Goal: Task Accomplishment & Management: Manage account settings

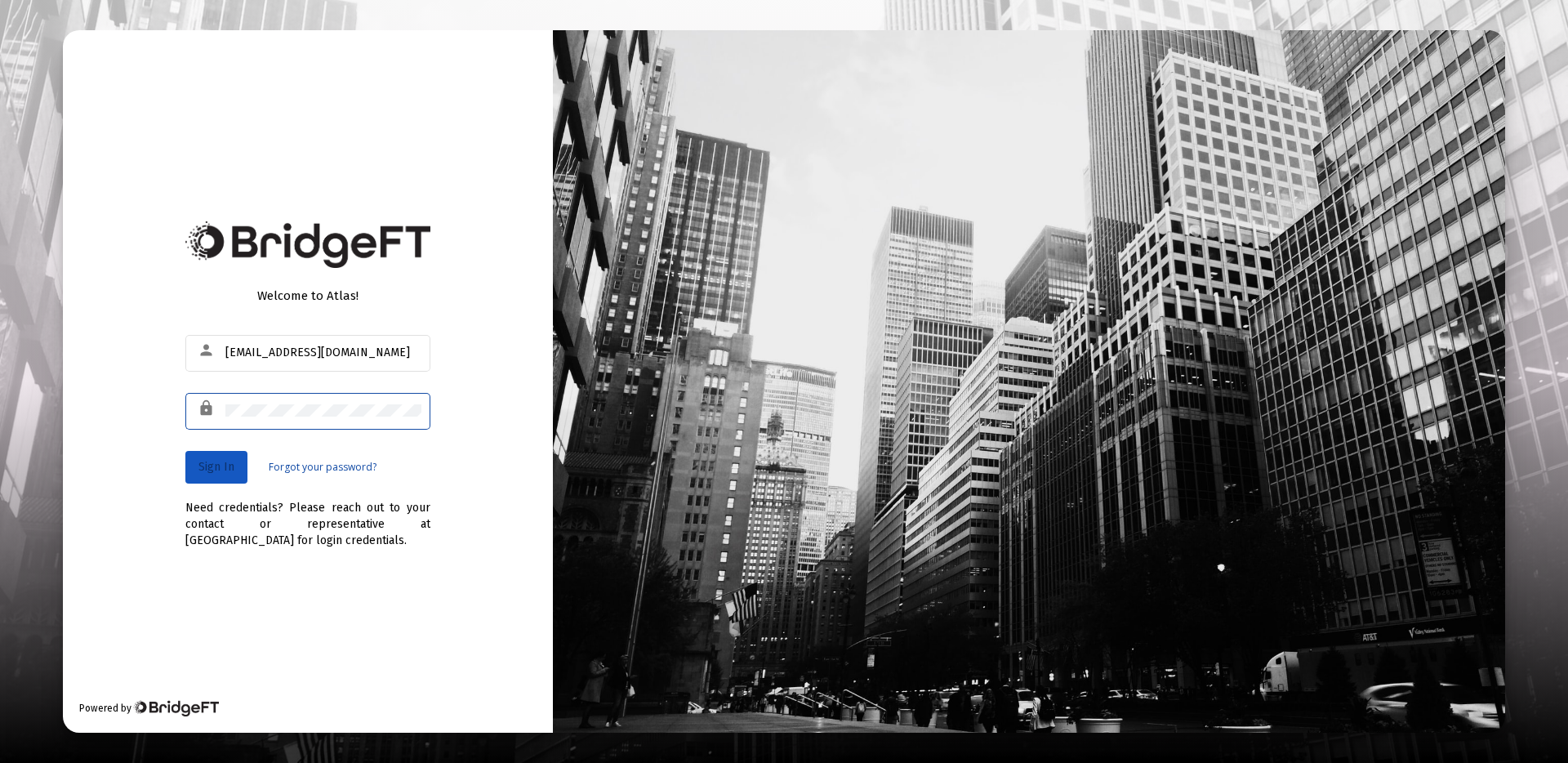
click at [228, 467] on span "Sign In" at bounding box center [216, 467] width 36 height 14
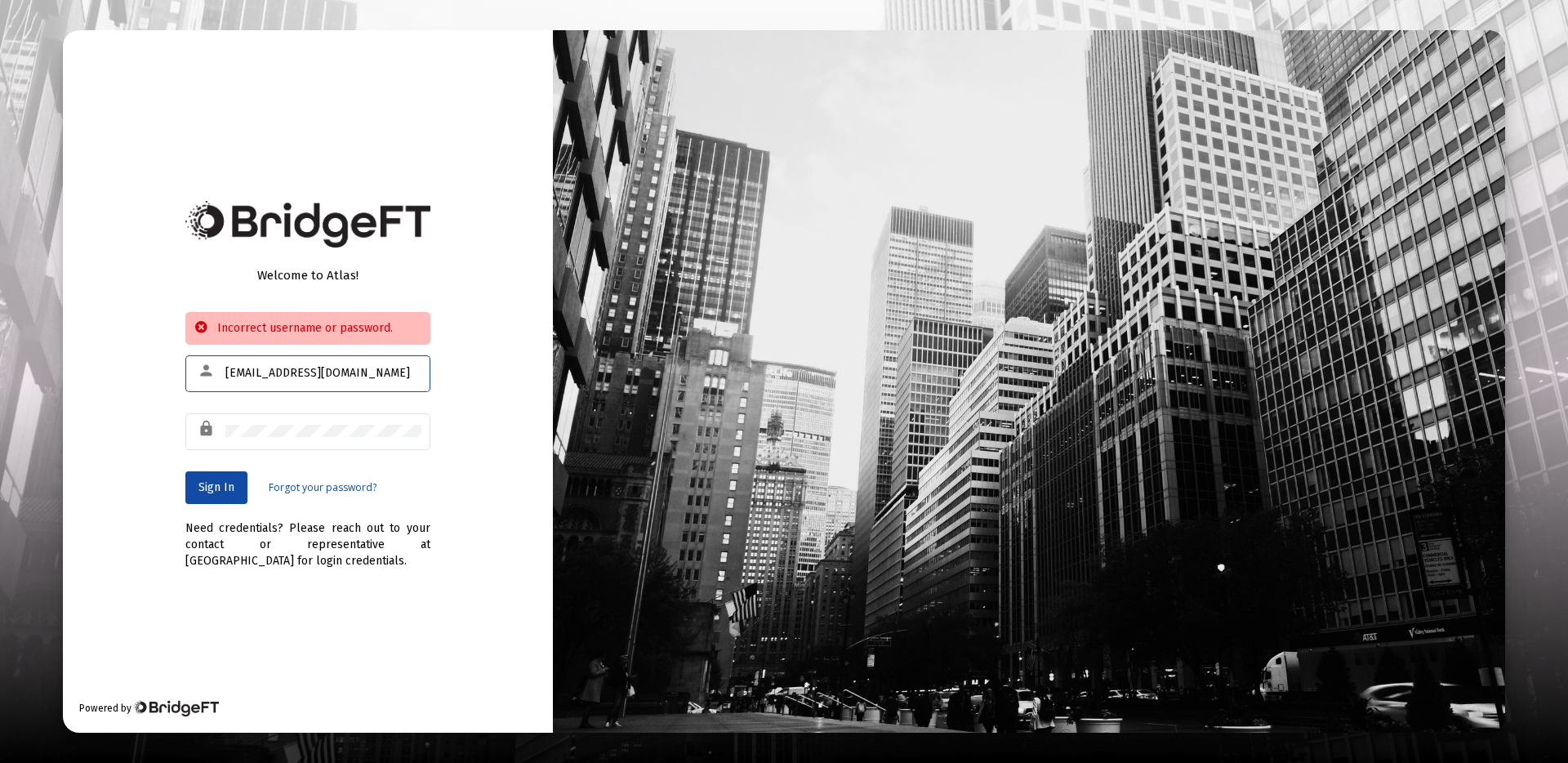
click at [319, 373] on input "product@zoefin.com" at bounding box center [324, 373] width 196 height 13
type input "[EMAIL_ADDRESS][DOMAIN_NAME]"
click at [210, 503] on button "Sign In" at bounding box center [216, 488] width 62 height 32
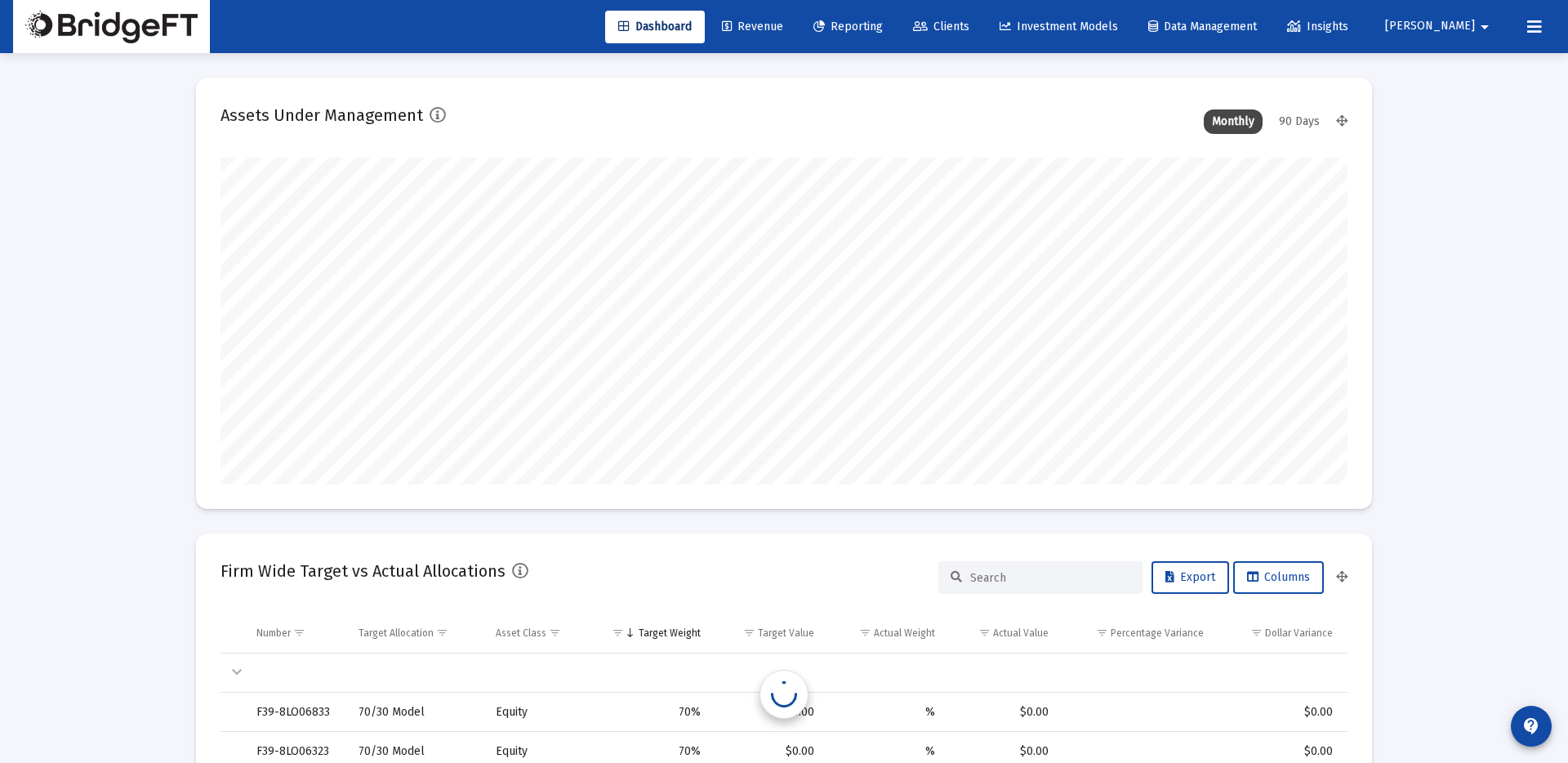
scroll to position [327, 606]
type input "[DATE]"
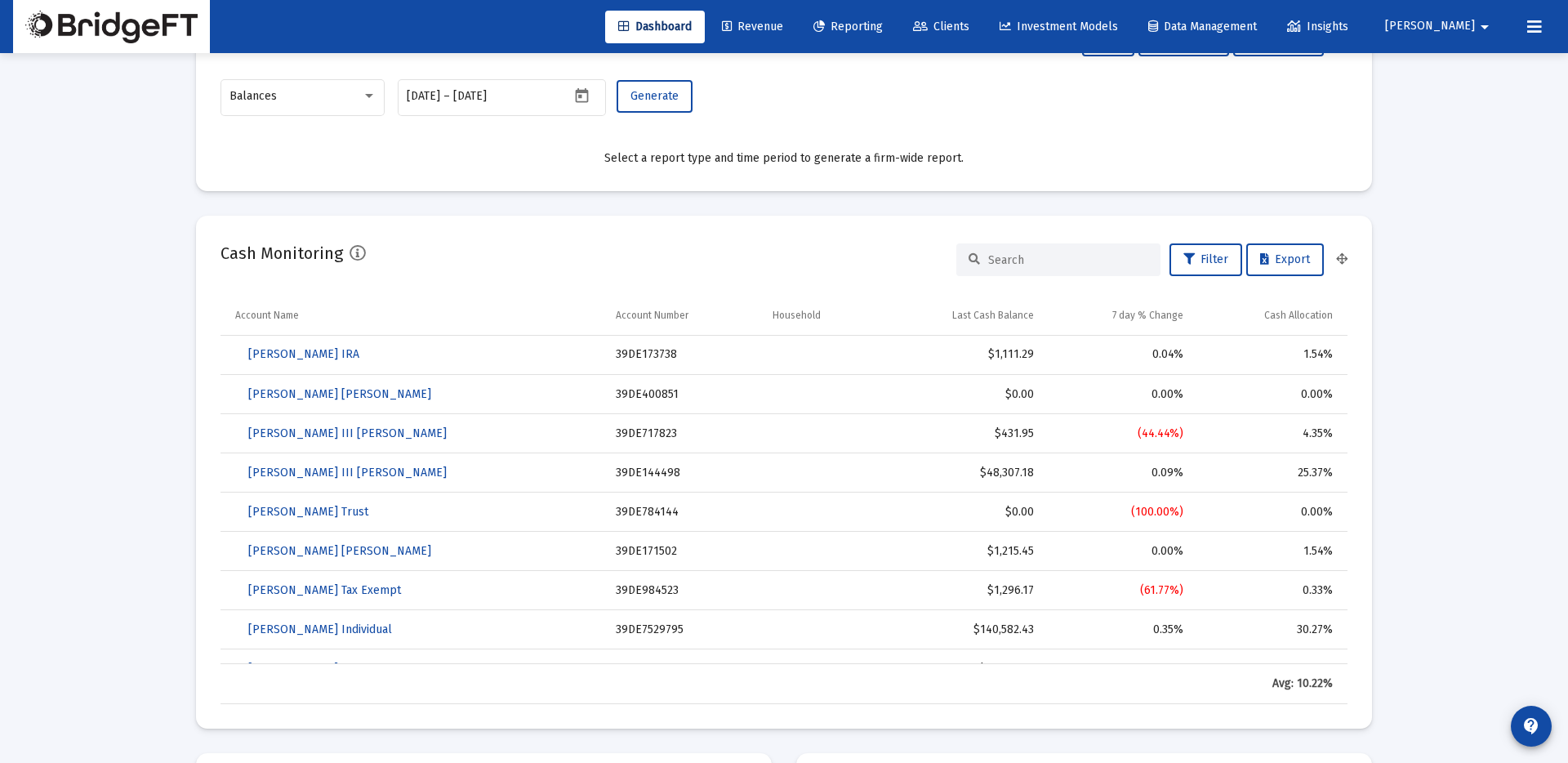
scroll to position [0, 0]
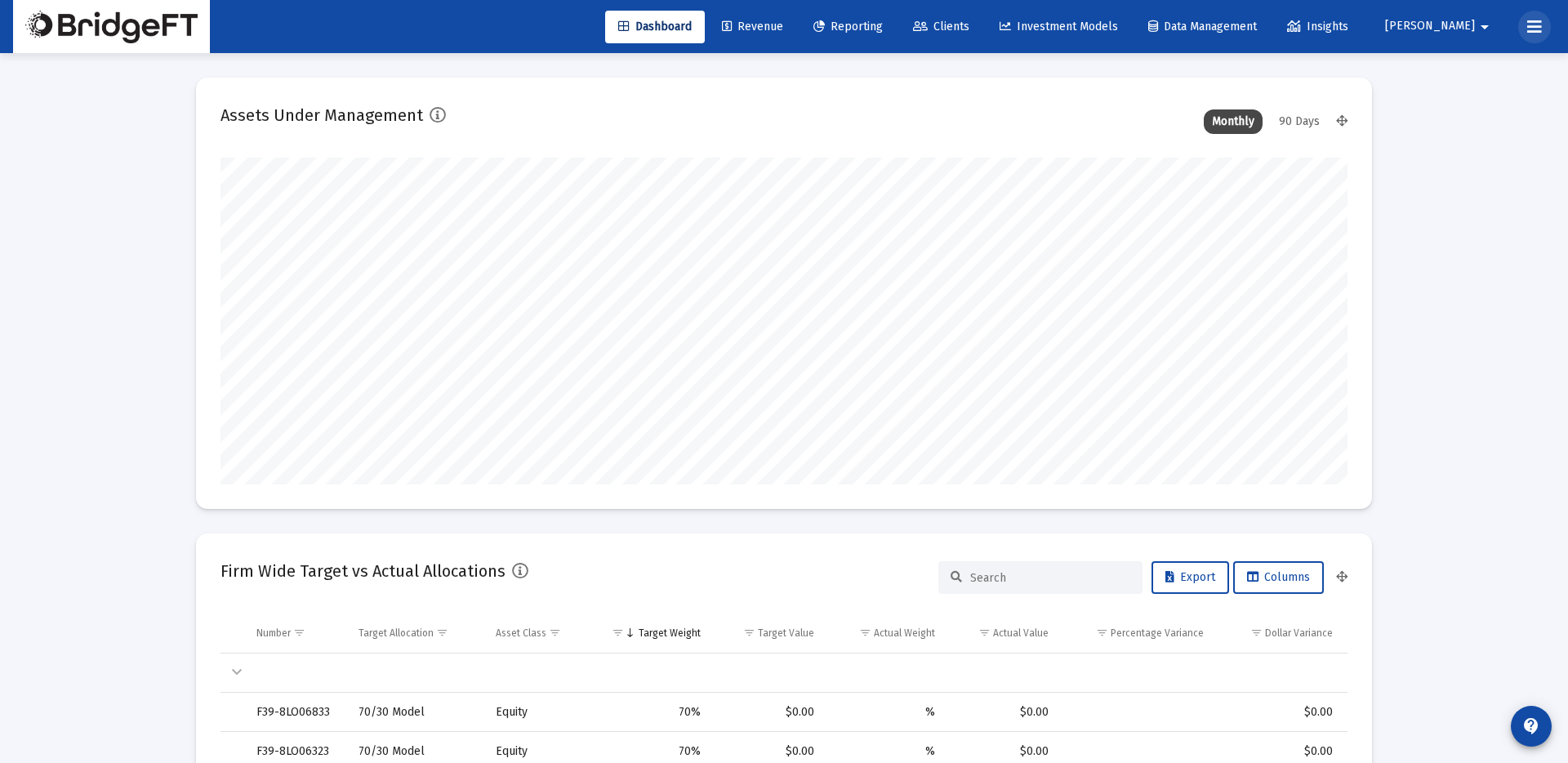
drag, startPoint x: 1531, startPoint y: 37, endPoint x: 1534, endPoint y: 26, distance: 11.4
click at [1531, 37] on button at bounding box center [1534, 27] width 32 height 32
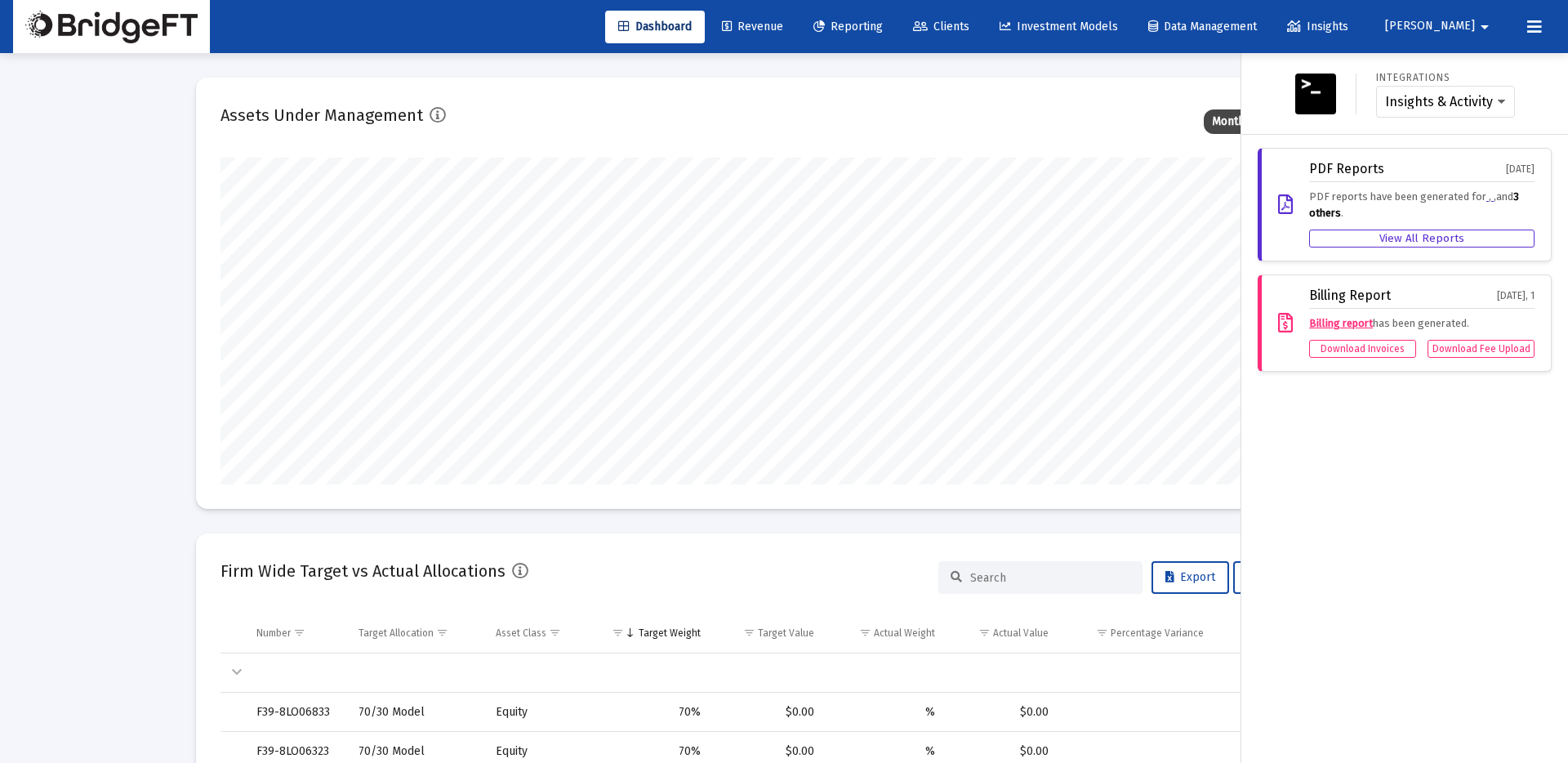
click at [1475, 26] on mat-icon "arrow_drop_down" at bounding box center [1484, 27] width 20 height 32
click at [1466, 111] on button "Logout" at bounding box center [1469, 108] width 97 height 39
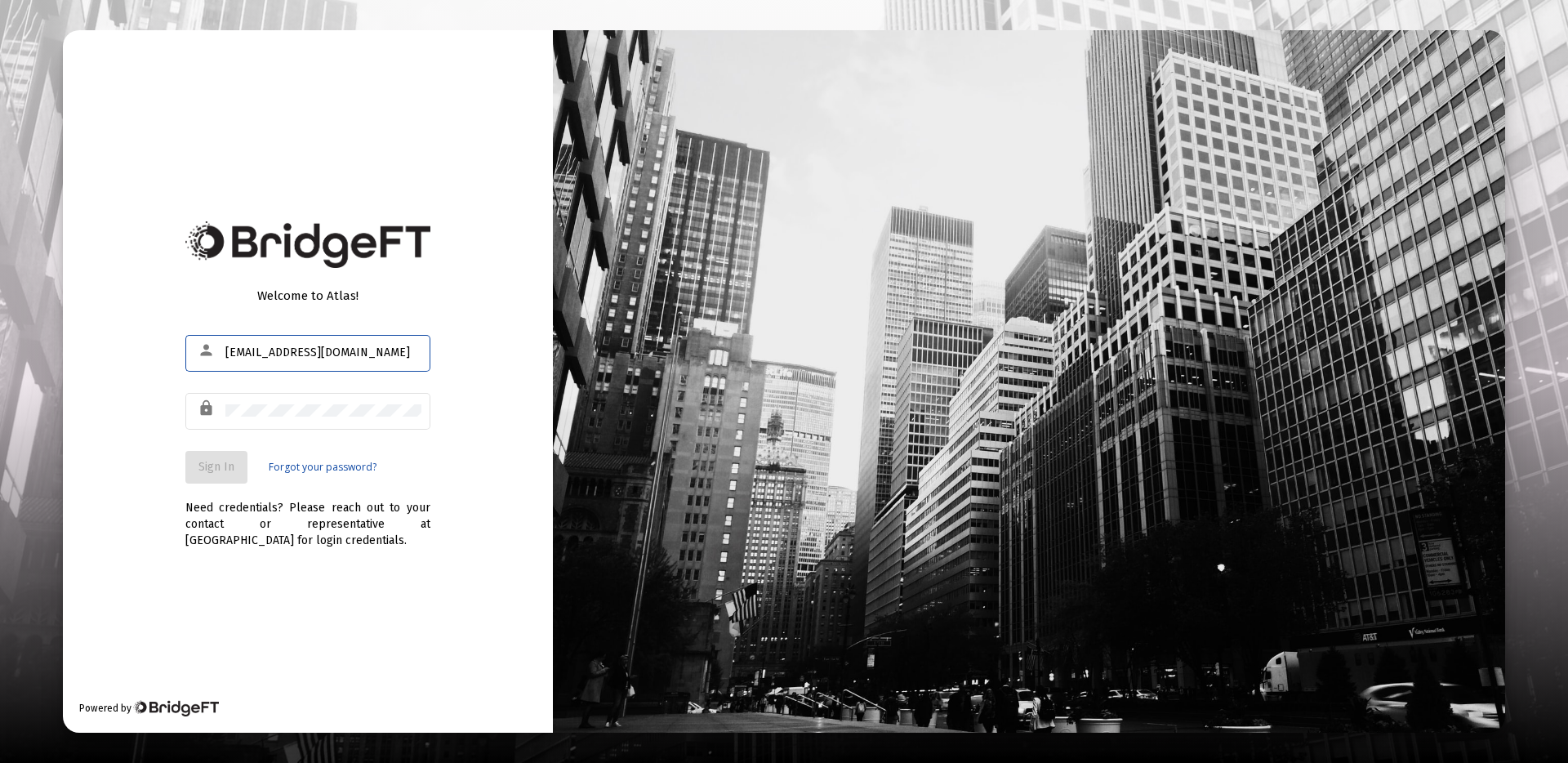
click at [240, 351] on input "[EMAIL_ADDRESS][DOMAIN_NAME]" at bounding box center [324, 353] width 196 height 13
click at [328, 351] on input "[EMAIL_ADDRESS][DOMAIN_NAME]" at bounding box center [324, 353] width 196 height 13
drag, startPoint x: 263, startPoint y: 352, endPoint x: 365, endPoint y: 352, distance: 102.0
click at [365, 352] on input "[EMAIL_ADDRESS][DOMAIN_NAME]" at bounding box center [324, 353] width 196 height 13
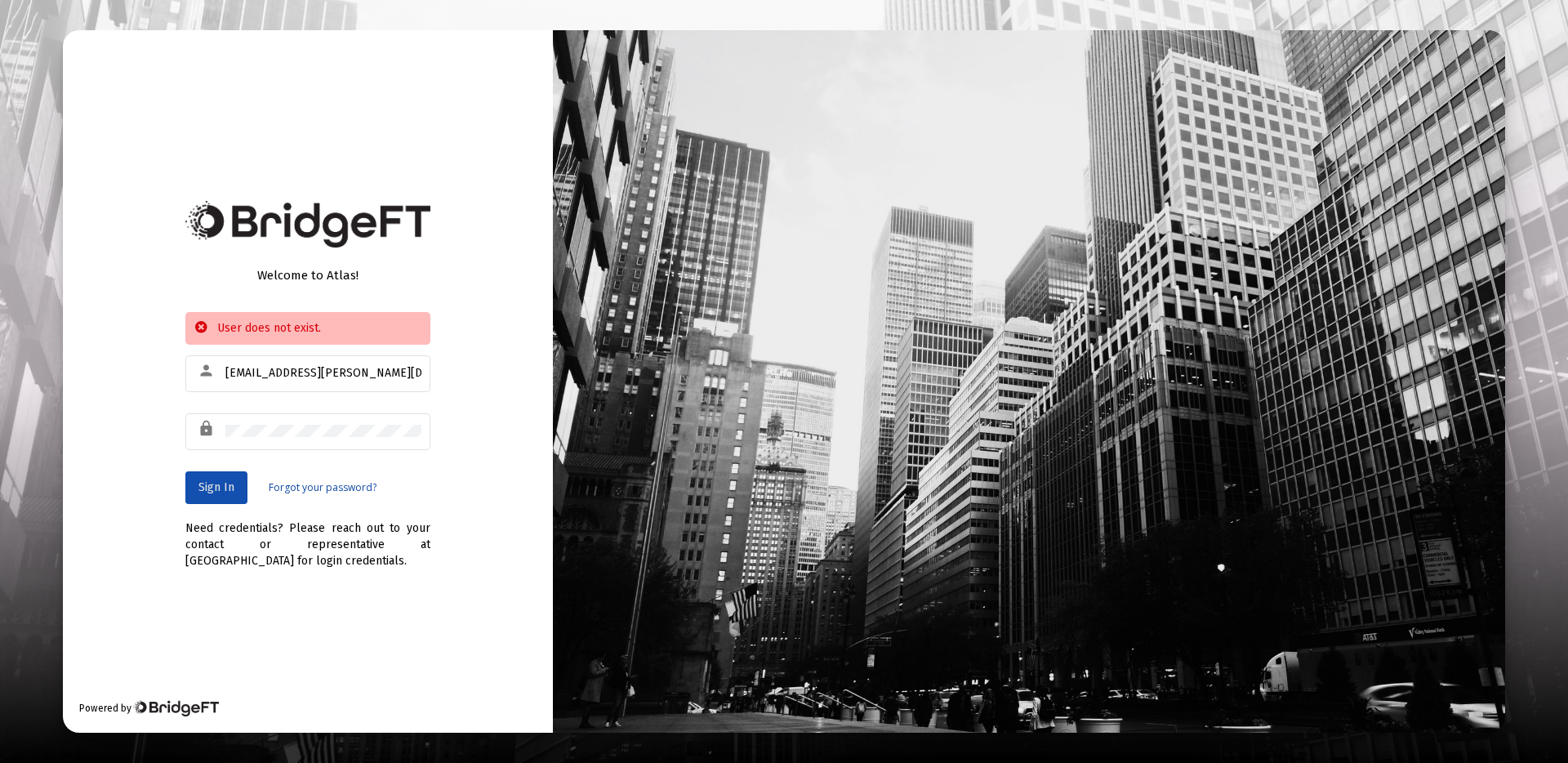
click at [227, 492] on span "Sign In" at bounding box center [216, 487] width 36 height 14
click at [347, 376] on input "themis.guerrero@zoefin.com" at bounding box center [324, 373] width 196 height 13
type input "themis@"
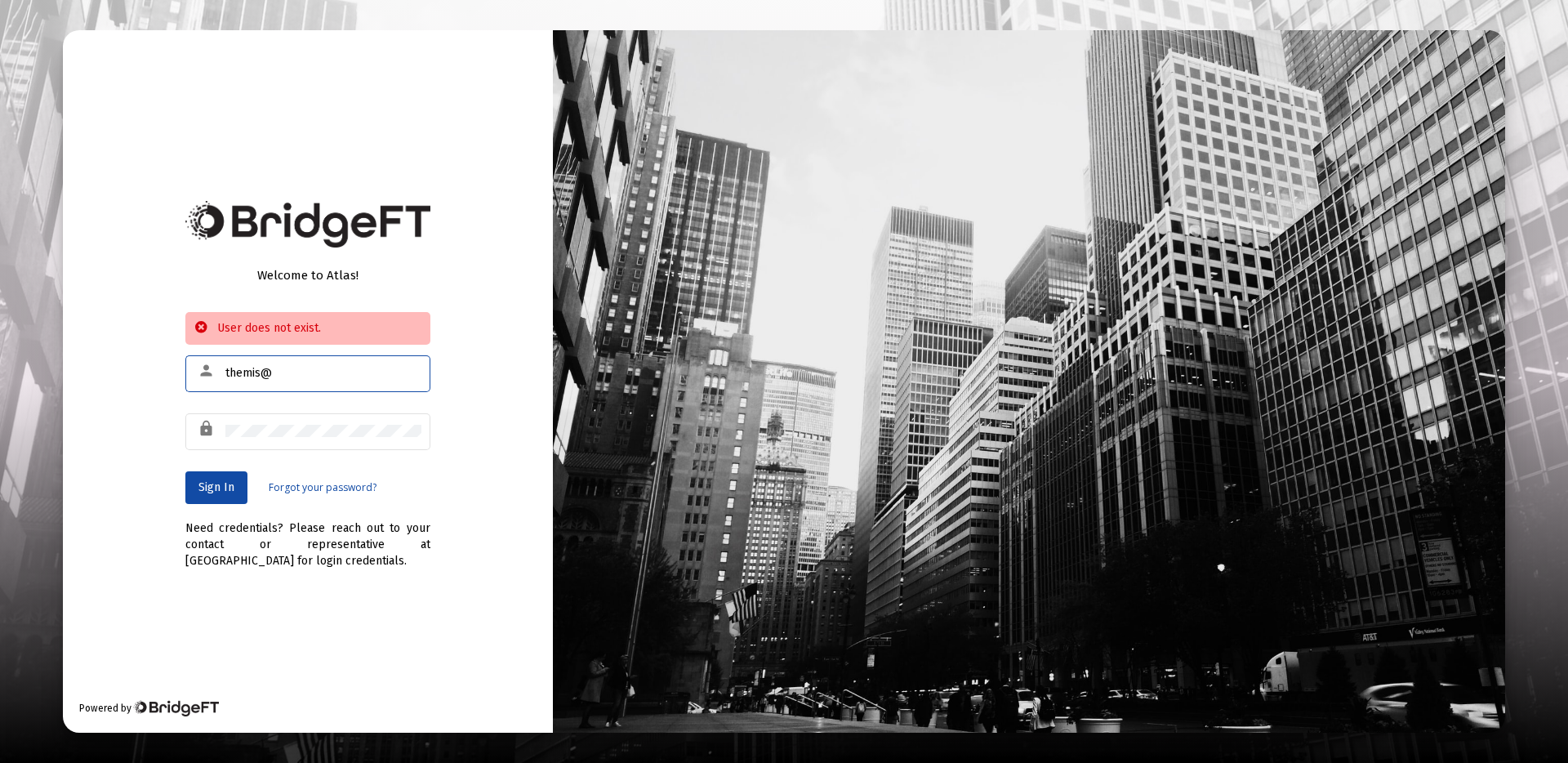
click at [335, 488] on link "Forgot your password?" at bounding box center [322, 487] width 108 height 16
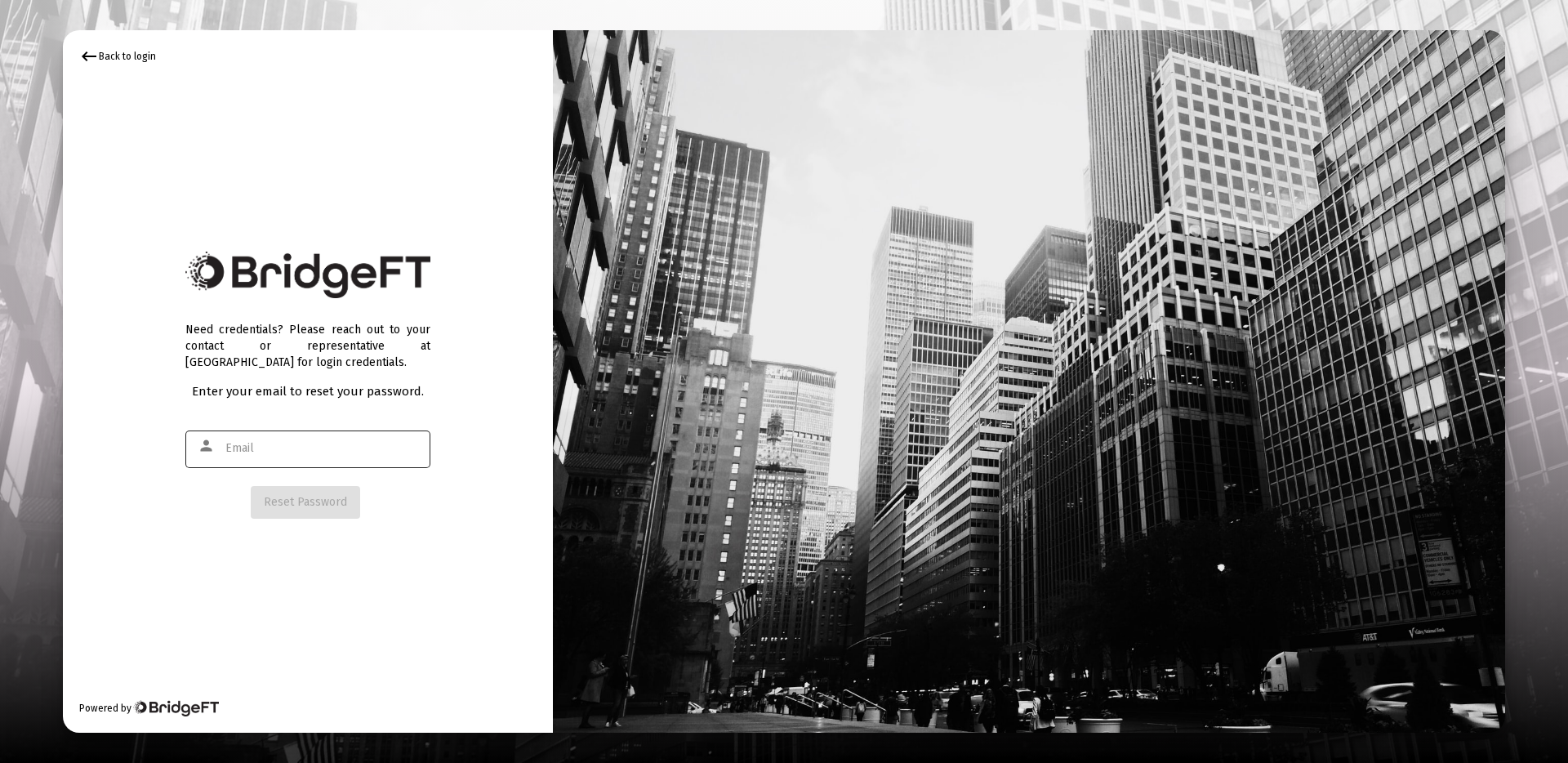
click at [332, 462] on div at bounding box center [324, 448] width 196 height 40
click at [322, 503] on span "Reset Password" at bounding box center [305, 502] width 83 height 14
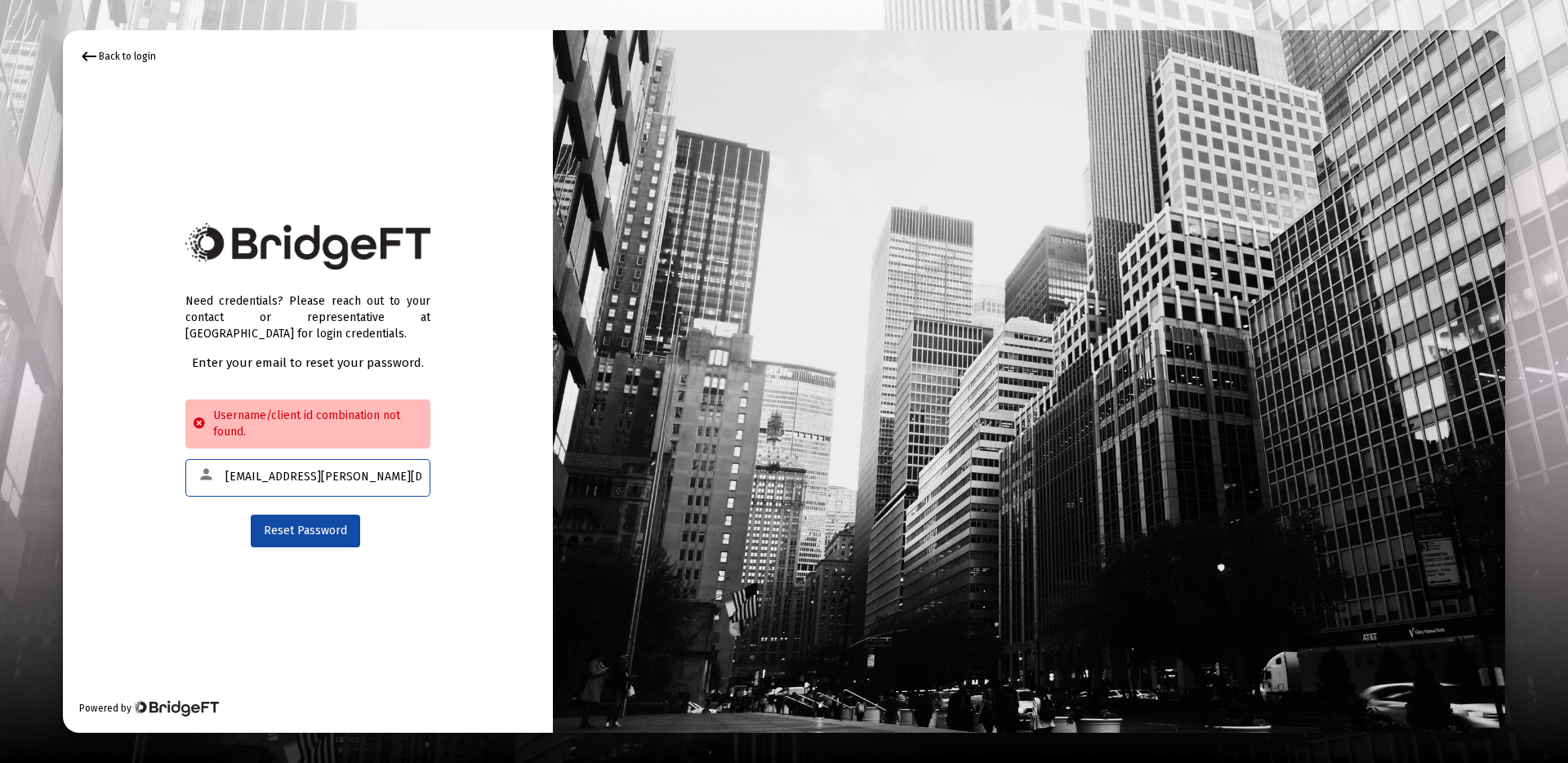
click at [294, 476] on input "themis.guerrero@zoefin.com" at bounding box center [324, 477] width 196 height 13
type input "[EMAIL_ADDRESS][DOMAIN_NAME]"
click at [298, 512] on mat-form-field "person themis@zoefin.com" at bounding box center [308, 485] width 245 height 58
click at [300, 525] on span "Reset Password" at bounding box center [305, 531] width 83 height 14
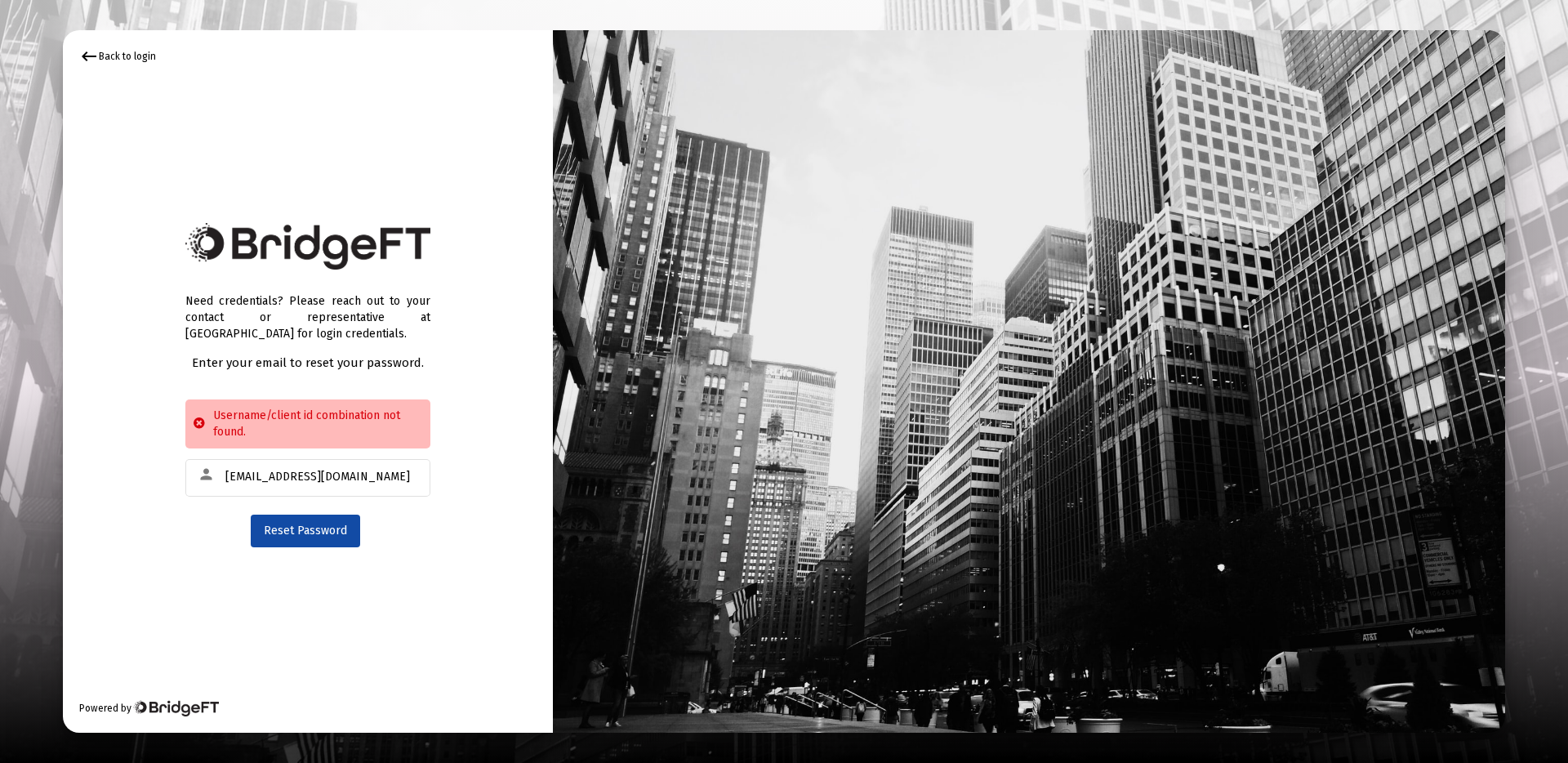
click at [130, 57] on div "keyboard_backspace Back to login" at bounding box center [117, 56] width 77 height 20
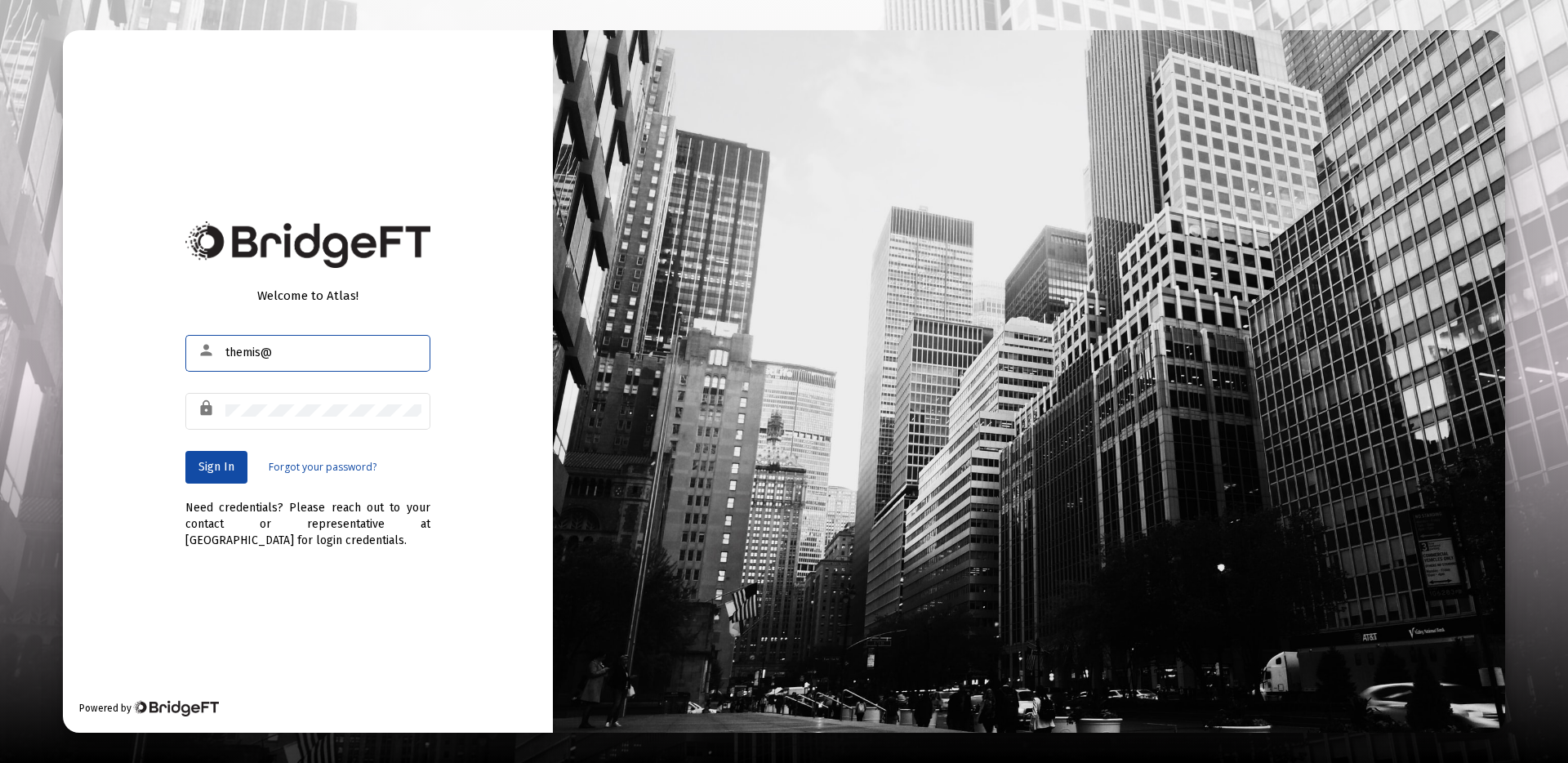
drag, startPoint x: 347, startPoint y: 357, endPoint x: 355, endPoint y: 355, distance: 8.2
click at [360, 358] on input "themis@" at bounding box center [324, 353] width 196 height 13
type input "themis.guerrero@zoefin.com"
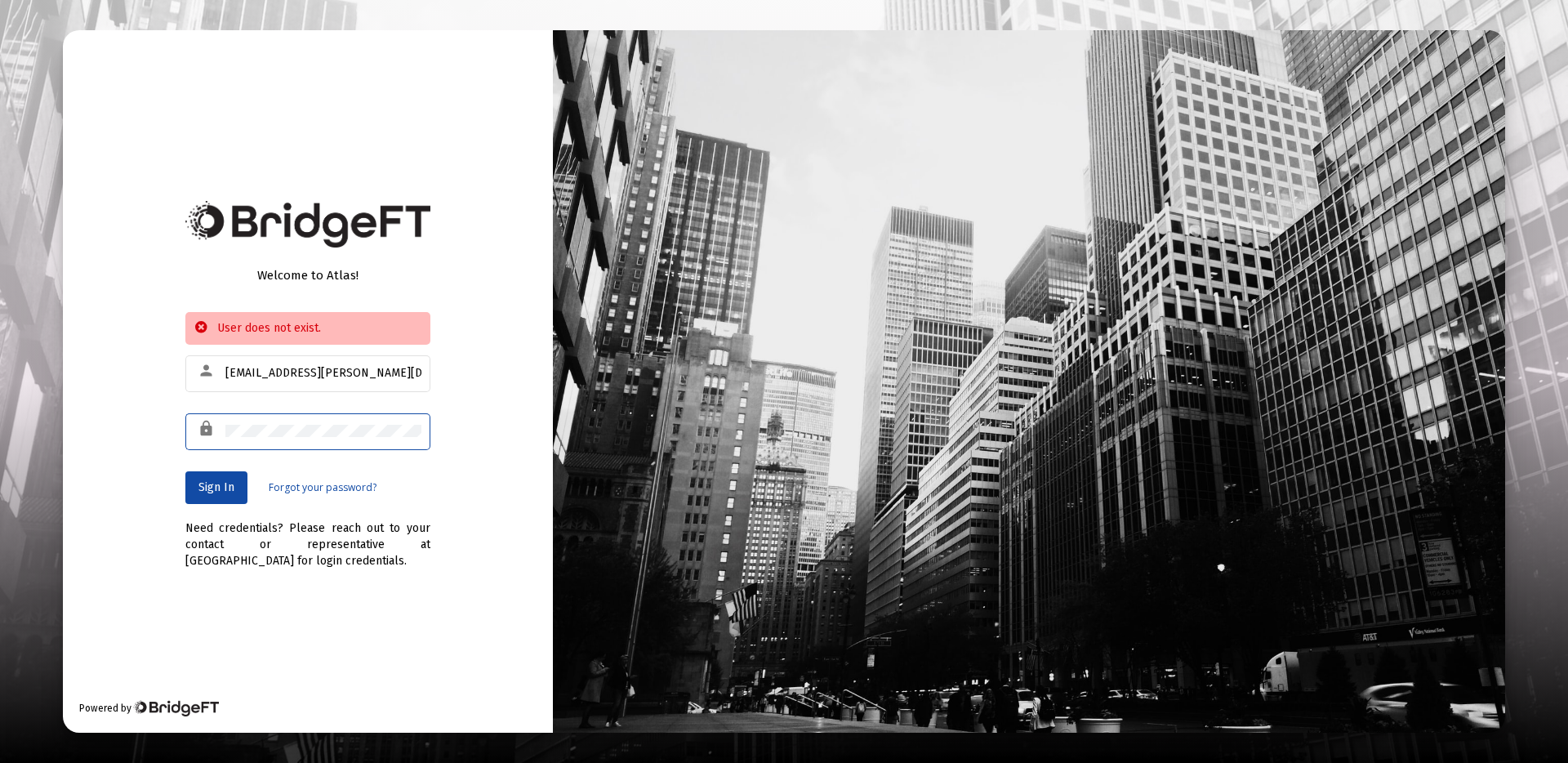
click at [508, 269] on div "Welcome to Atlas! User does not exist. person themis.guerrero@zoefin.com lock S…" at bounding box center [308, 381] width 490 height 702
click at [330, 373] on input "themis.guerrero@zoefin.com" at bounding box center [324, 373] width 196 height 13
click at [329, 489] on link "Forgot your password?" at bounding box center [322, 487] width 108 height 16
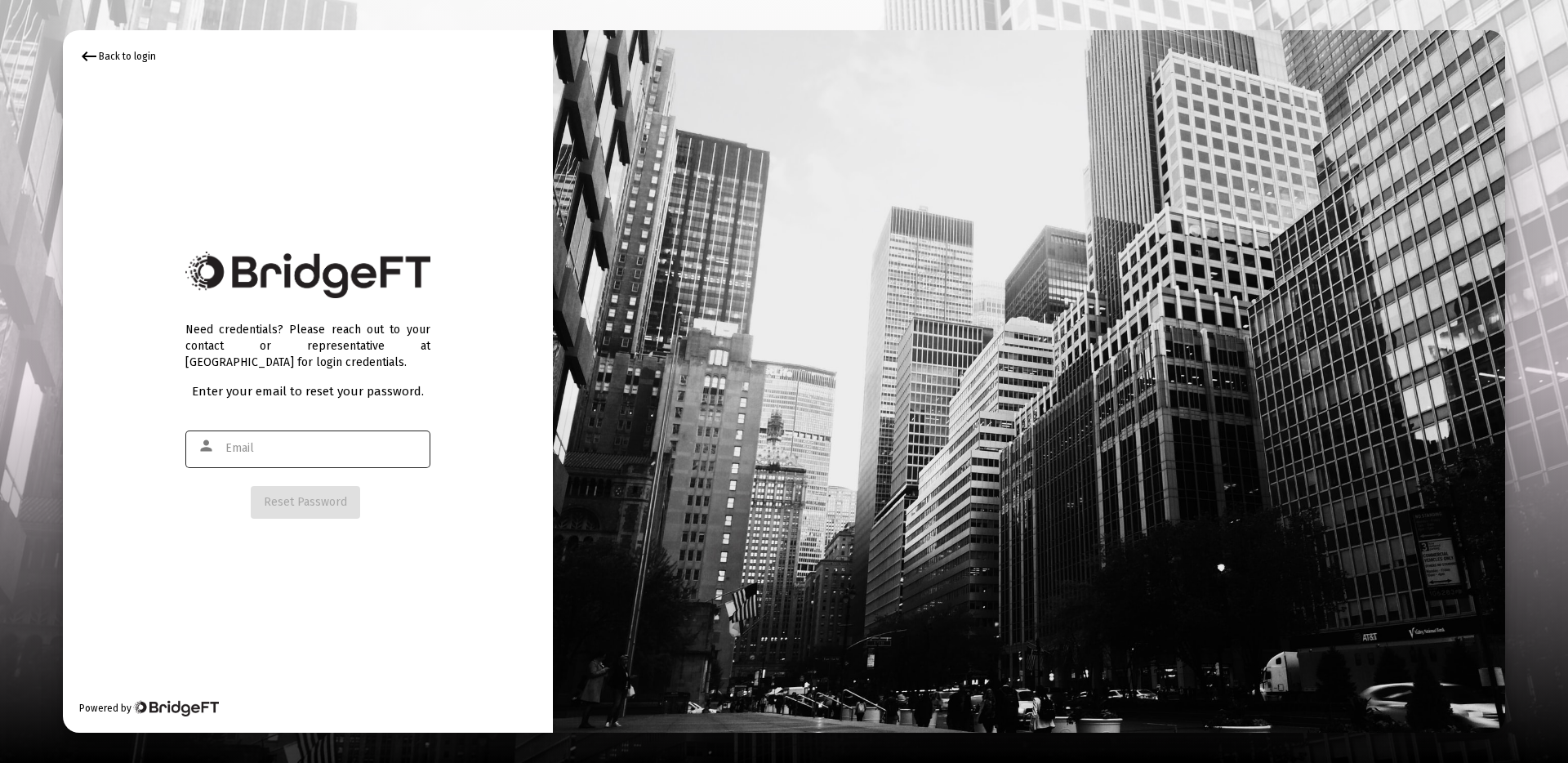
click at [309, 449] on input "text" at bounding box center [324, 449] width 196 height 13
paste input "themis.guerrero@zoefin.com"
type input "themis.guerrero@zoefin.com"
click at [304, 488] on button "Reset Password" at bounding box center [305, 502] width 109 height 32
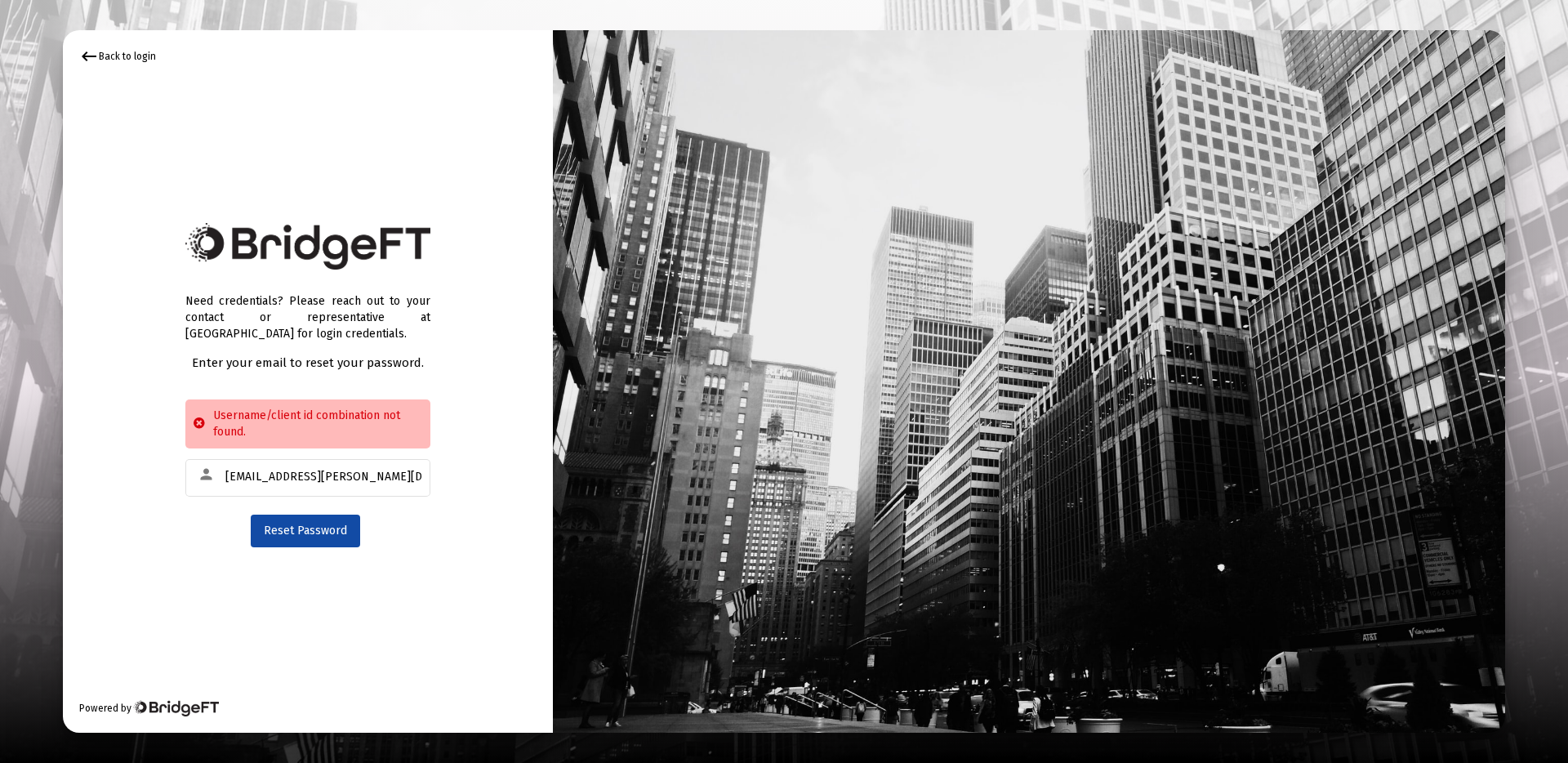
click at [122, 53] on div "keyboard_backspace Back to login" at bounding box center [117, 56] width 77 height 20
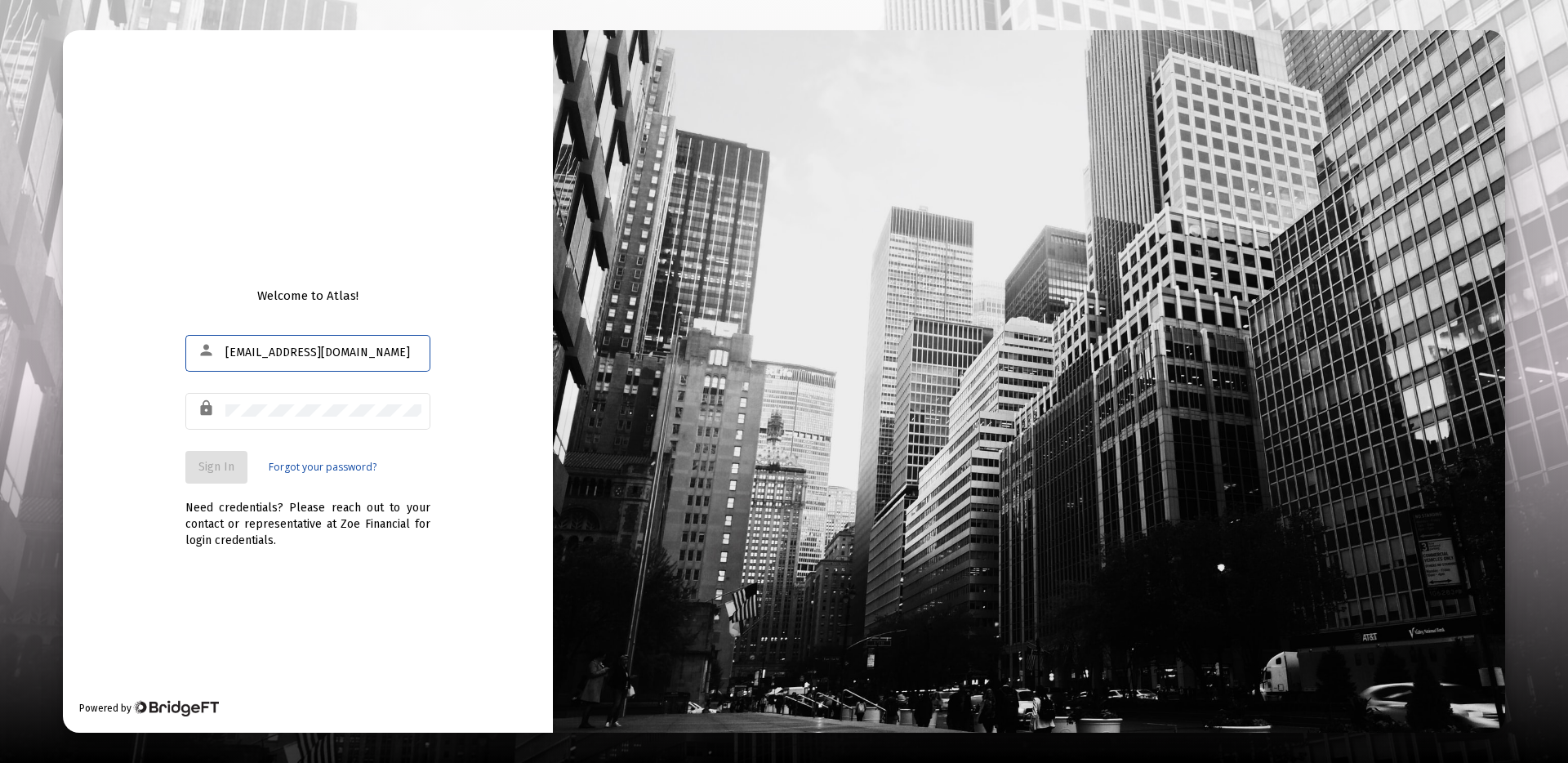
click at [247, 353] on input "[EMAIL_ADDRESS][DOMAIN_NAME]" at bounding box center [324, 353] width 196 height 13
type input "[EMAIL_ADDRESS][DOMAIN_NAME]"
click at [204, 472] on span "Sign In" at bounding box center [216, 467] width 36 height 14
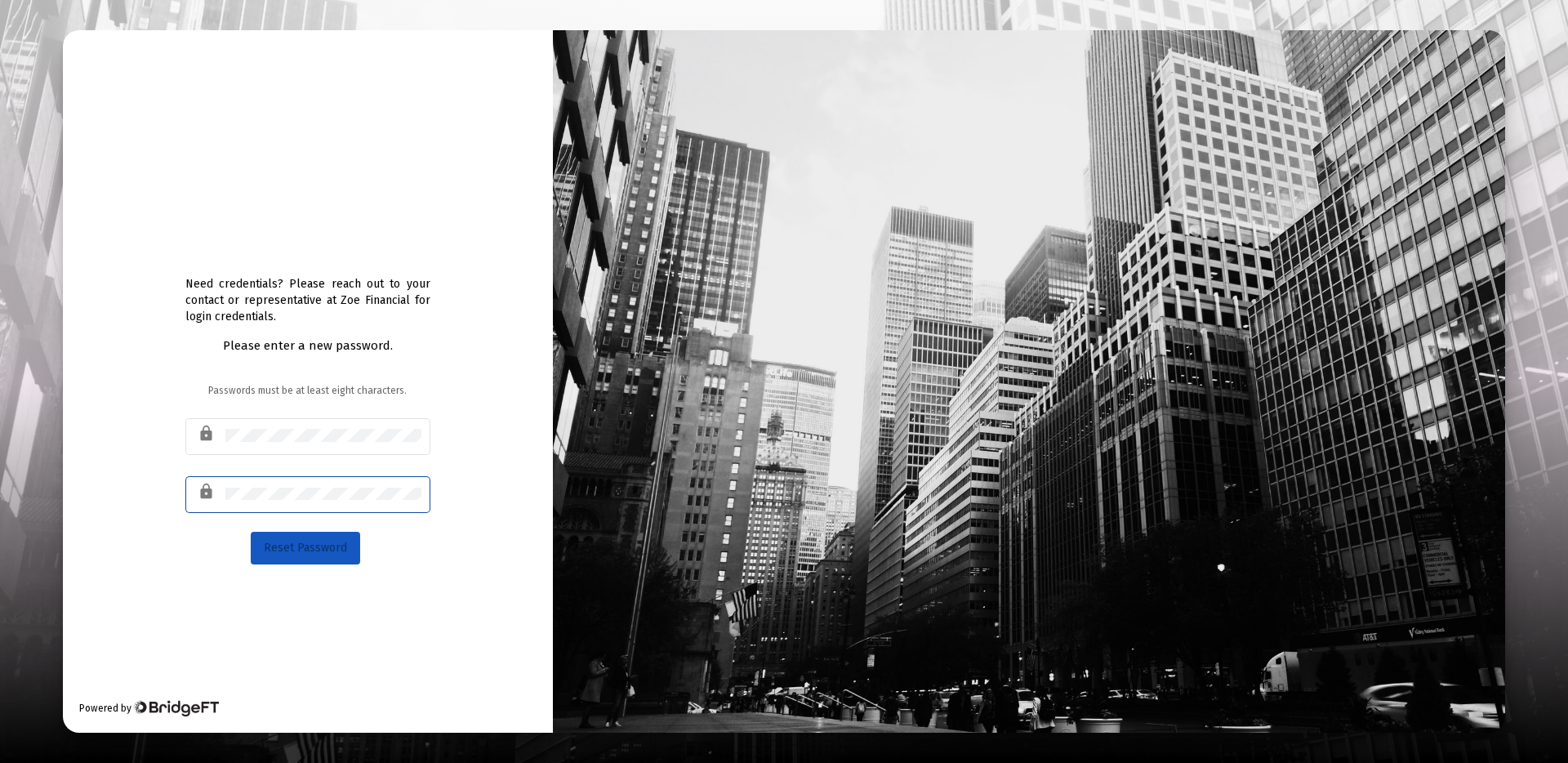
click at [281, 555] on button "Reset Password" at bounding box center [305, 548] width 109 height 32
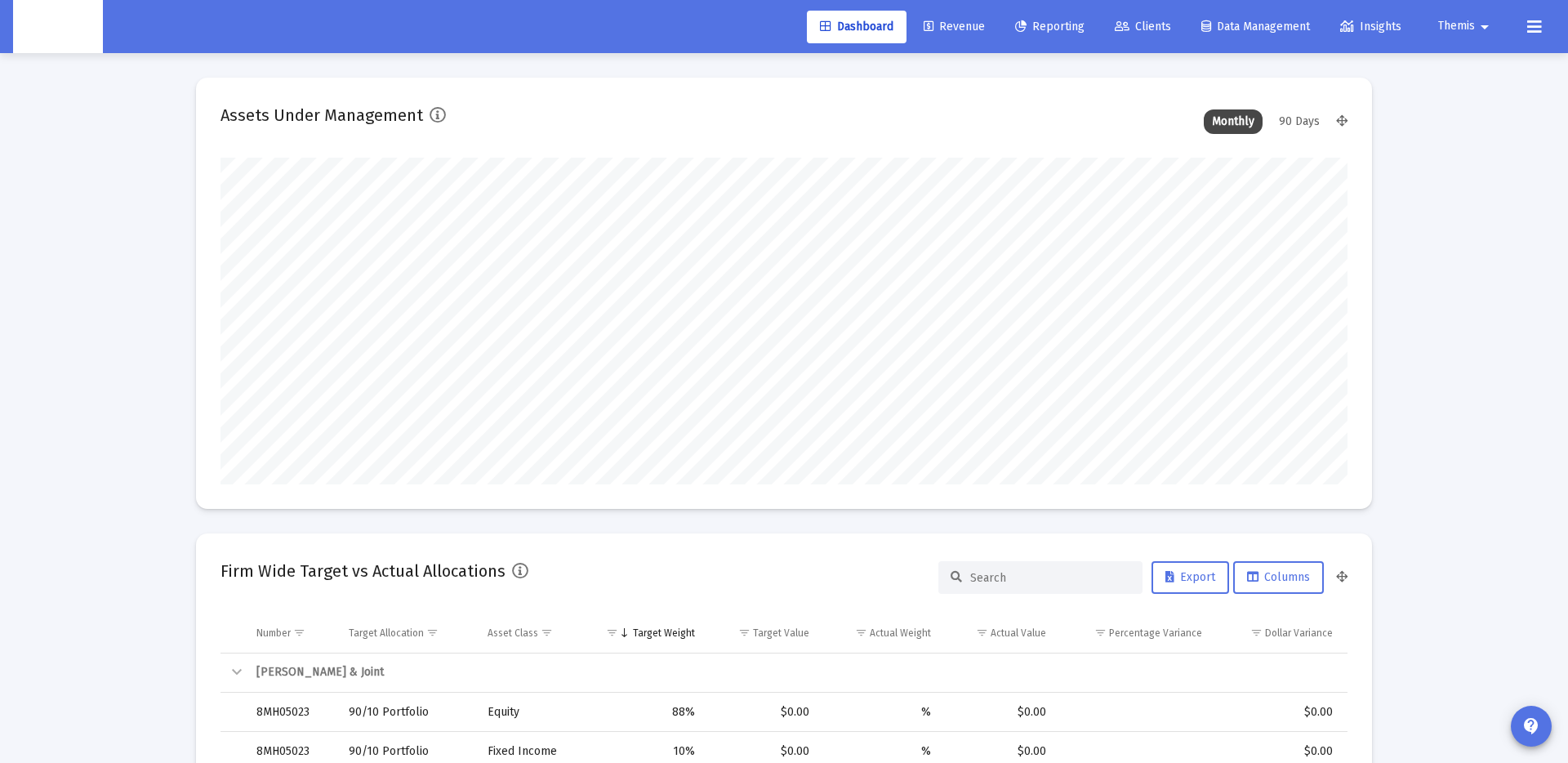
scroll to position [327, 606]
type input "[DATE]"
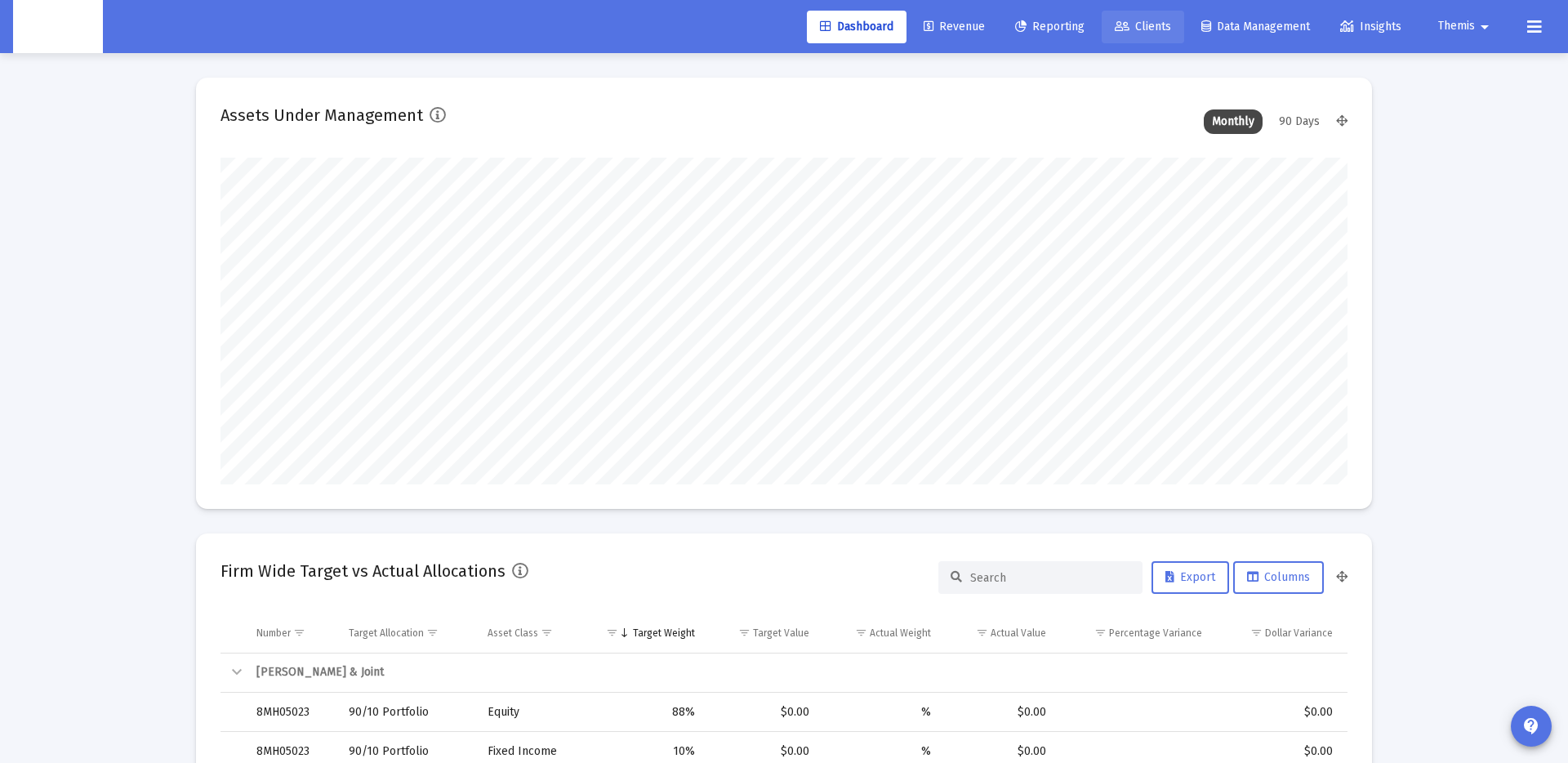
click at [1116, 30] on icon at bounding box center [1121, 27] width 14 height 11
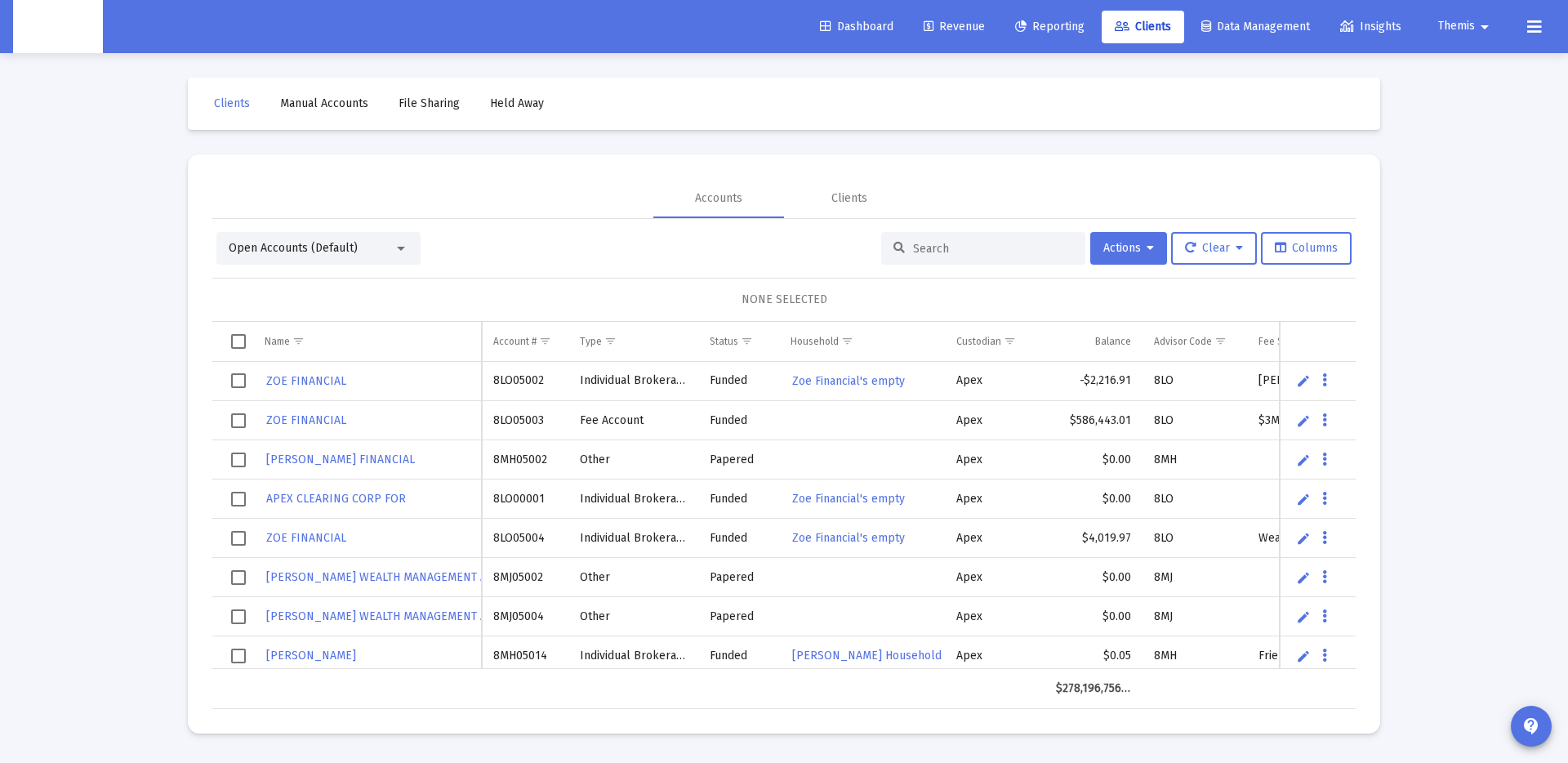
click at [947, 244] on input at bounding box center [993, 249] width 160 height 14
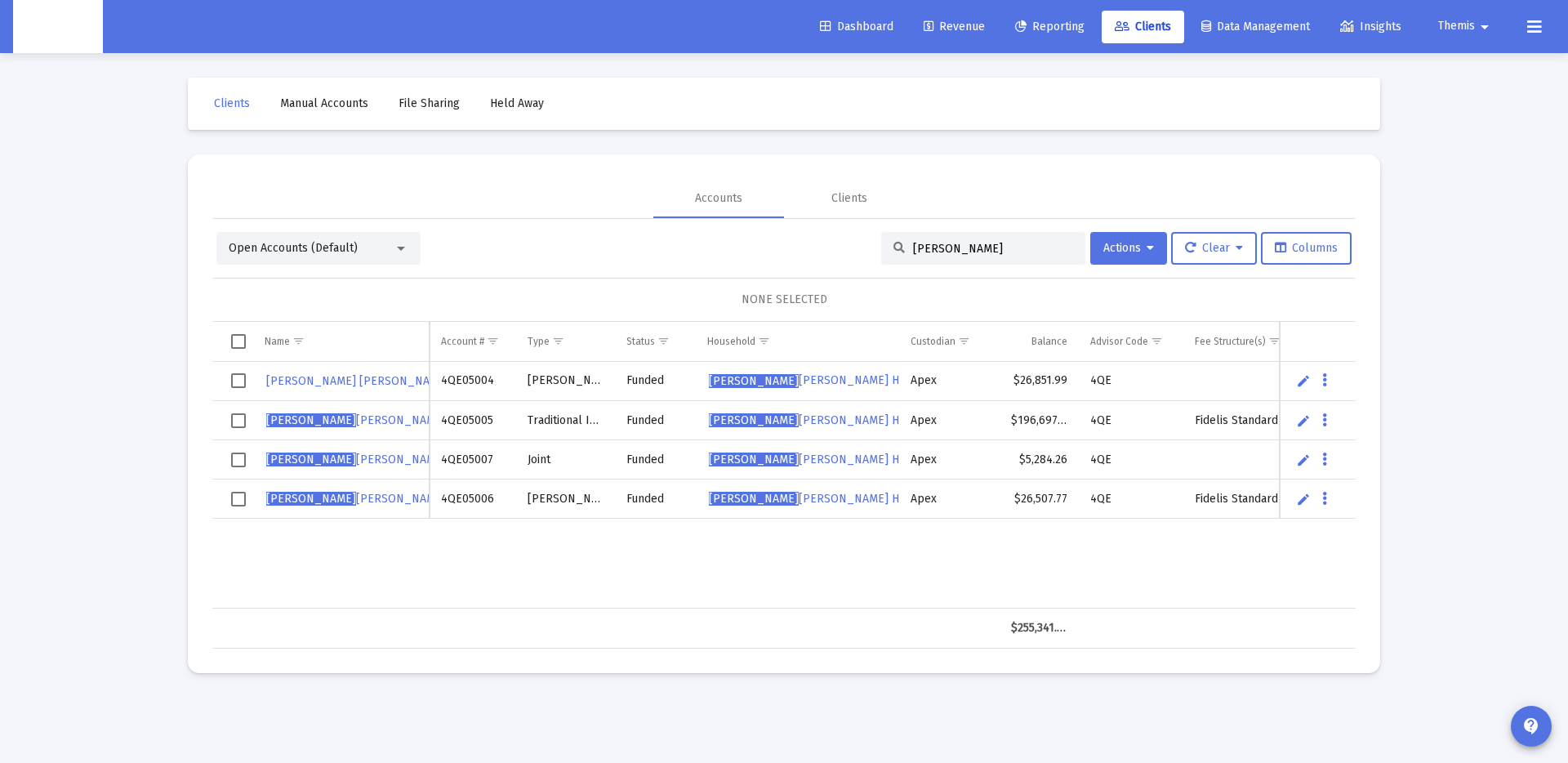
type input "[PERSON_NAME]"
click at [325, 421] on span "[PERSON_NAME]" at bounding box center [311, 420] width 89 height 14
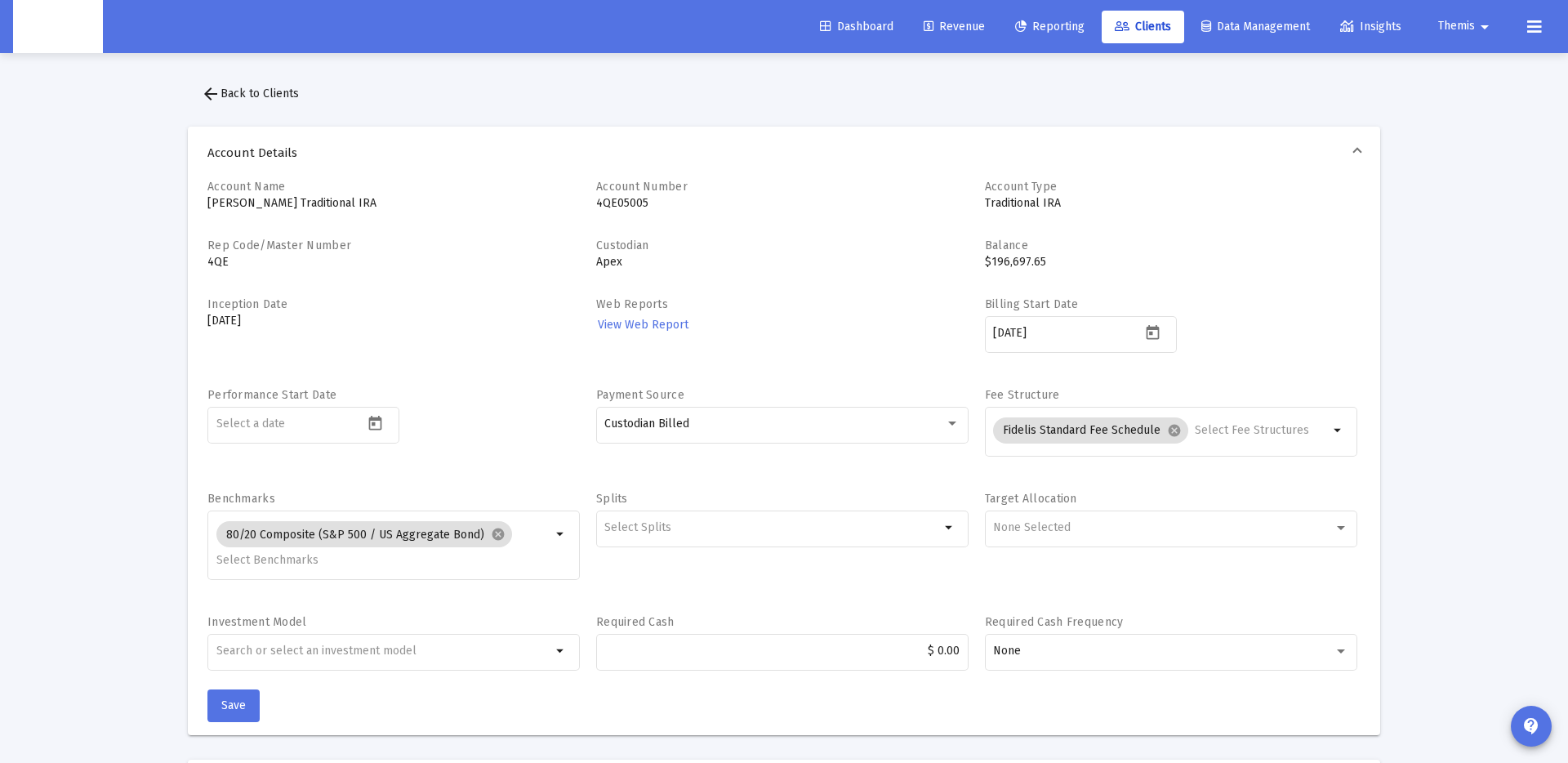
click at [237, 87] on span "arrow_back Back to Clients" at bounding box center [249, 93] width 98 height 14
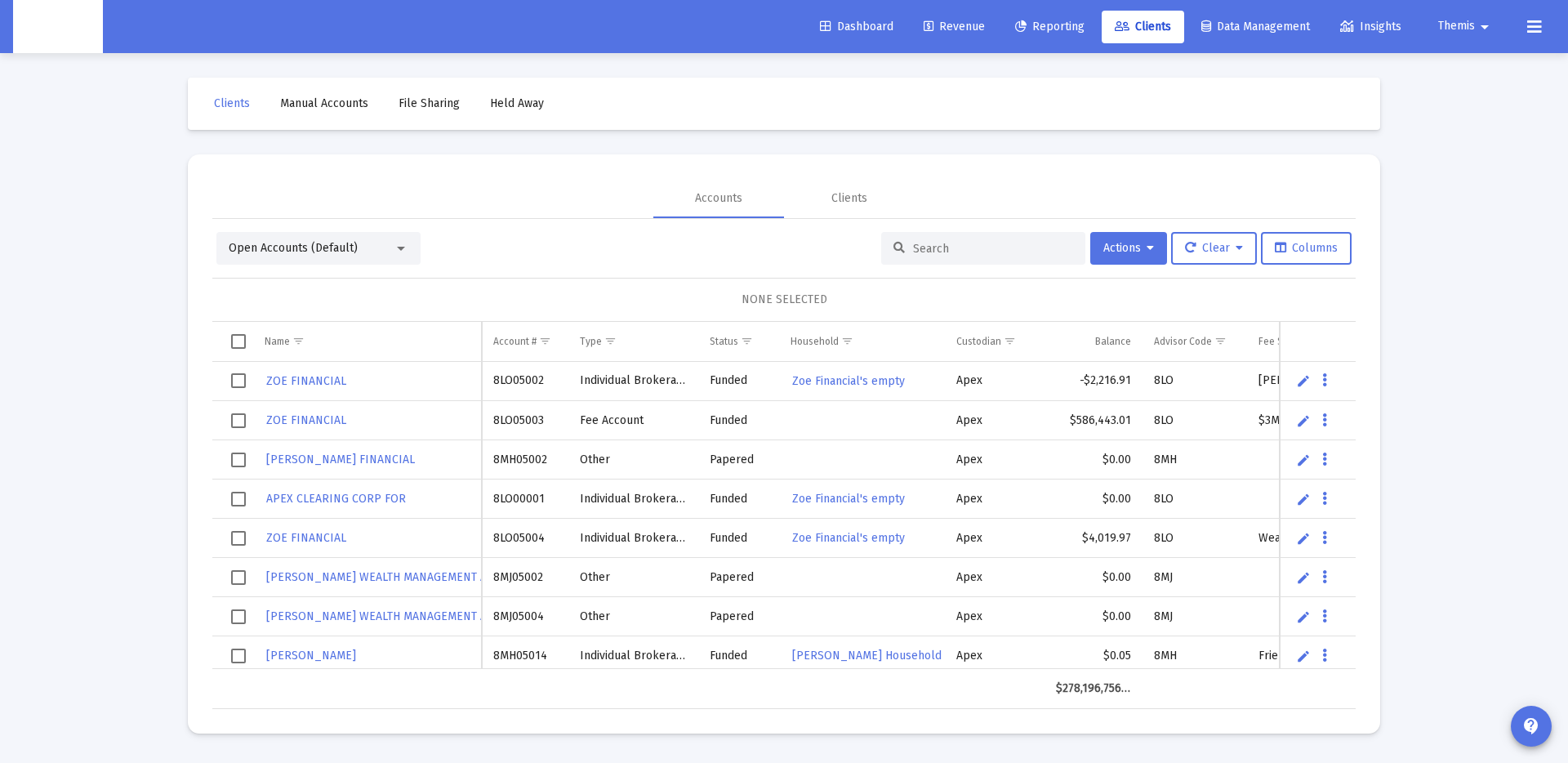
click at [927, 244] on input at bounding box center [993, 249] width 160 height 14
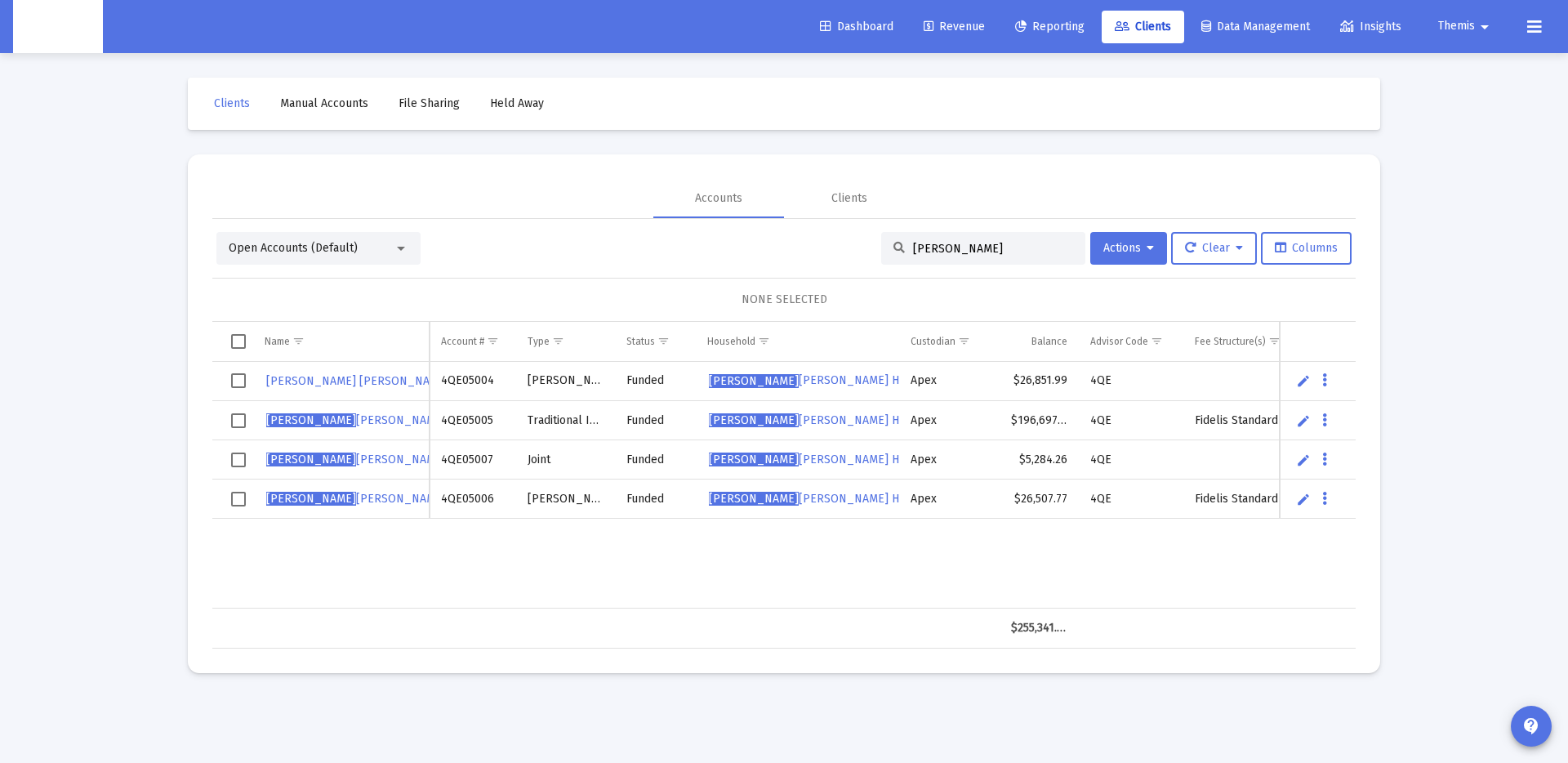
click at [812, 603] on div "[PERSON_NAME] [PERSON_NAME] 4QE05004 [PERSON_NAME] Funded [PERSON_NAME] PEM [PE…" at bounding box center [939, 485] width 1454 height 247
click at [957, 245] on input "[PERSON_NAME]" at bounding box center [993, 249] width 160 height 14
paste input "[PERSON_NAME] Household"
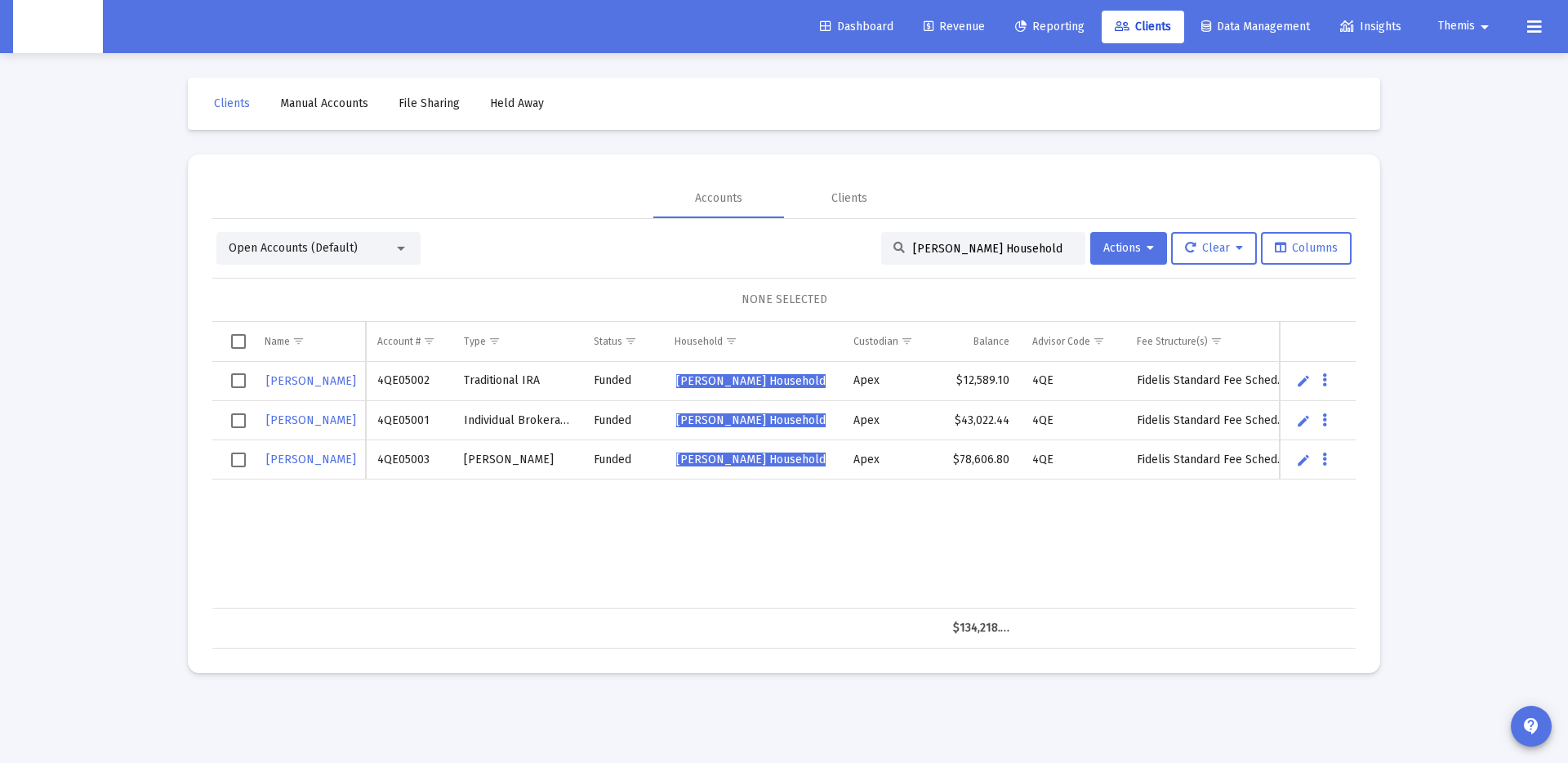
type input "[PERSON_NAME] Household"
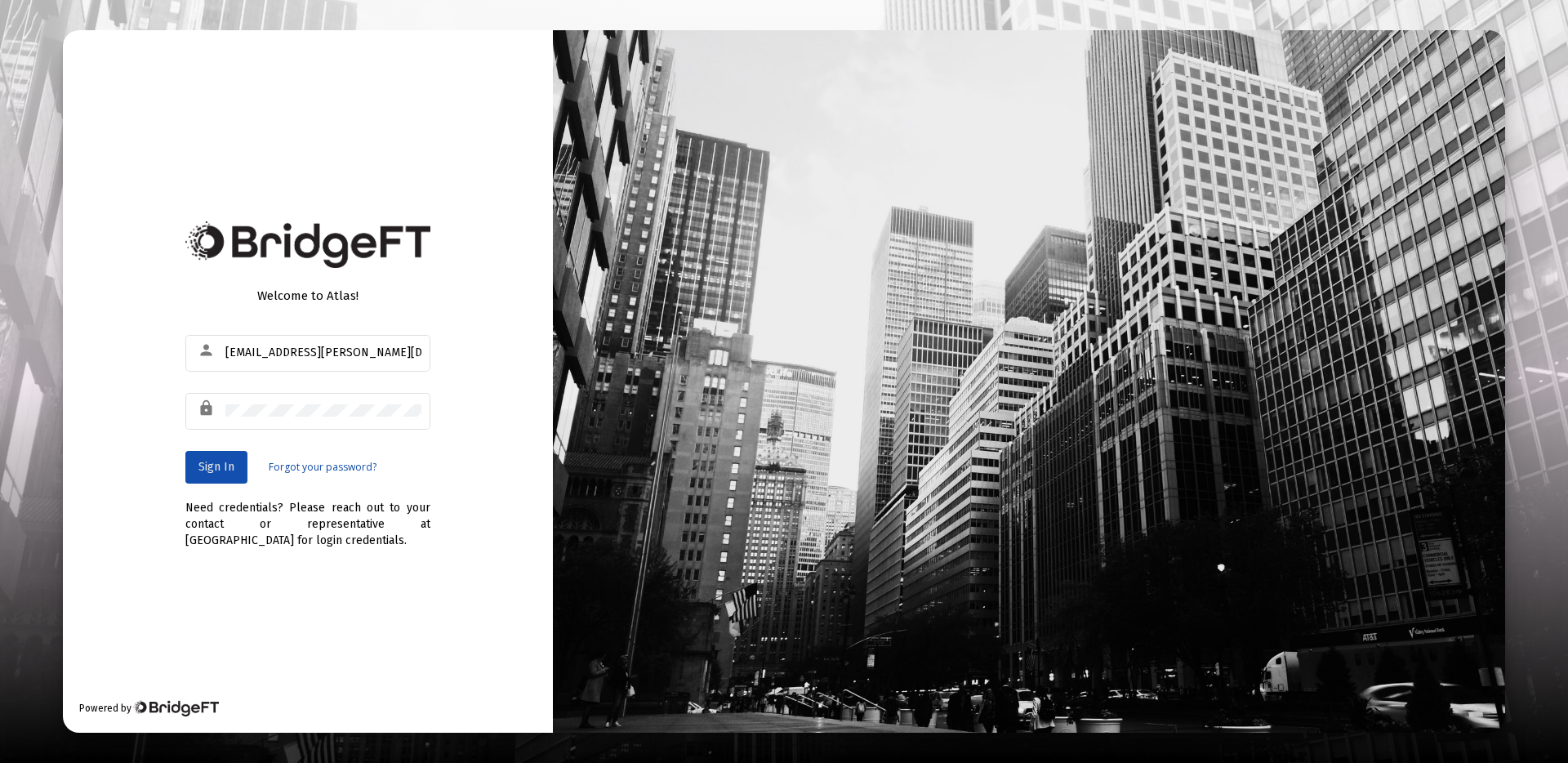
click at [221, 461] on span "Sign In" at bounding box center [216, 467] width 36 height 14
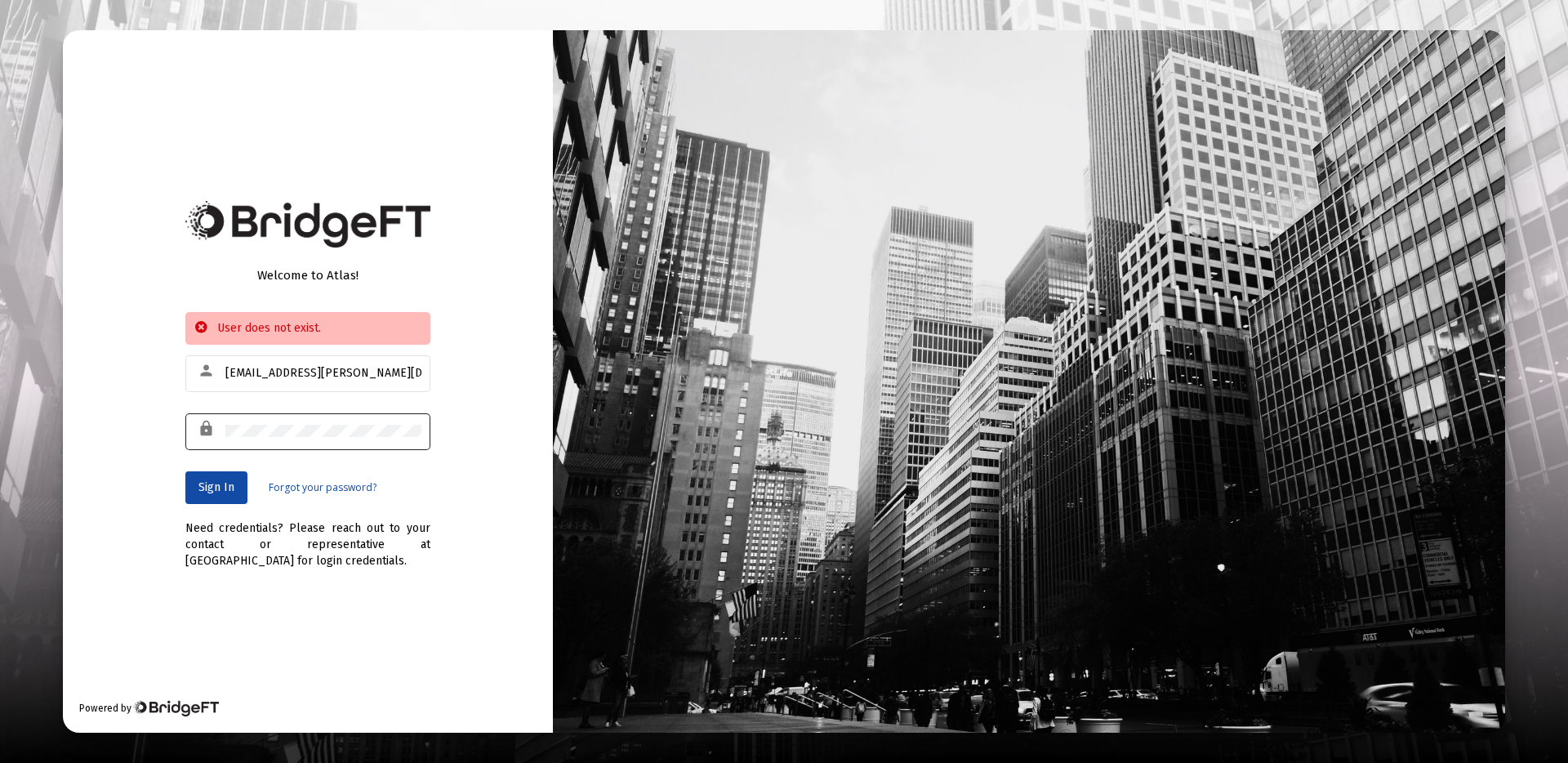
click at [301, 438] on div at bounding box center [324, 431] width 196 height 40
drag, startPoint x: 262, startPoint y: 368, endPoint x: 286, endPoint y: 371, distance: 24.2
click at [274, 370] on input "themis.guerrero@zoefin.com" at bounding box center [324, 373] width 196 height 13
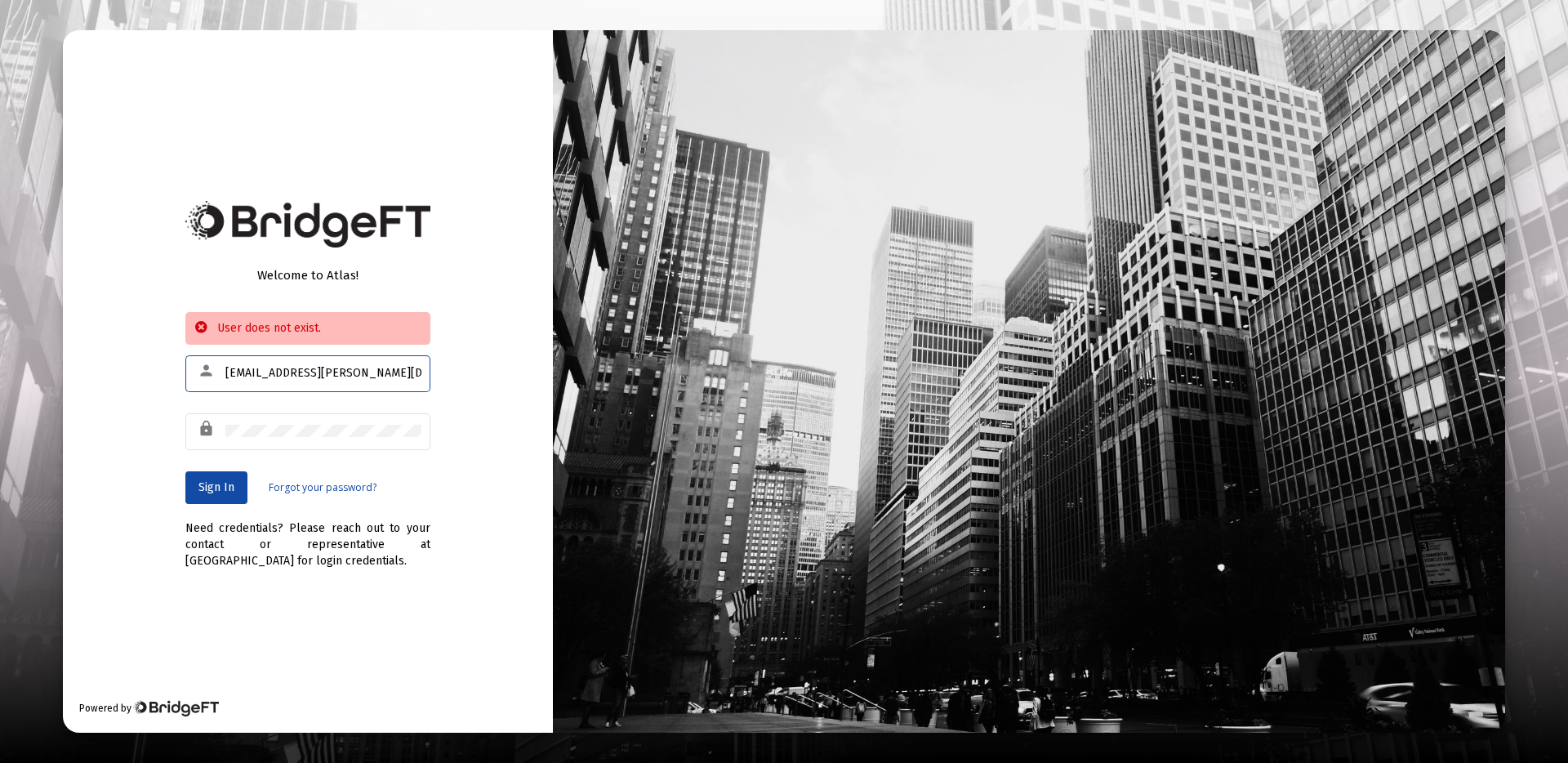
click at [286, 371] on input "themis.guerrero@zoefin.com" at bounding box center [324, 373] width 196 height 13
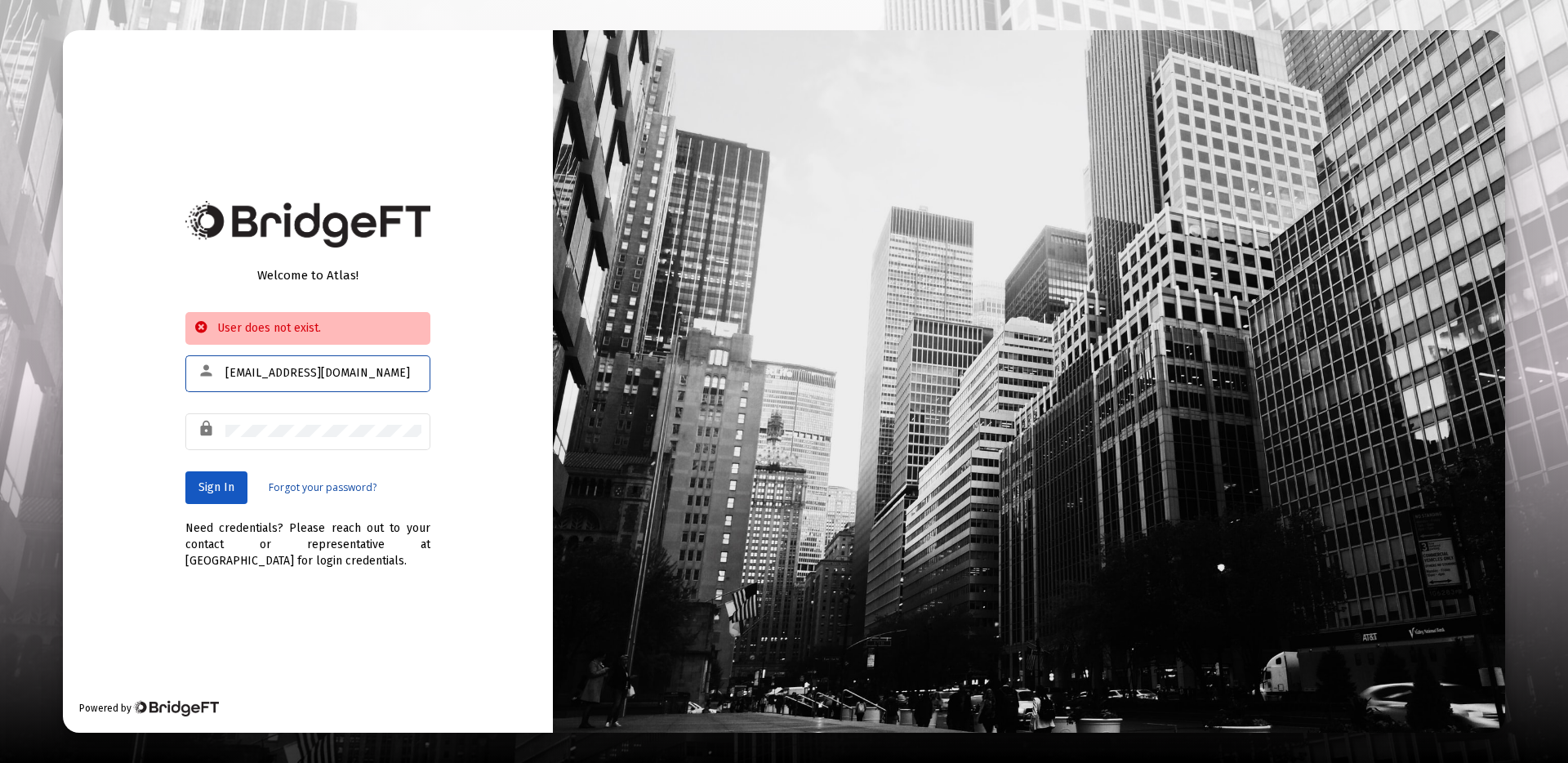
type input "[EMAIL_ADDRESS][DOMAIN_NAME]"
click at [212, 480] on span "Sign In" at bounding box center [216, 487] width 36 height 14
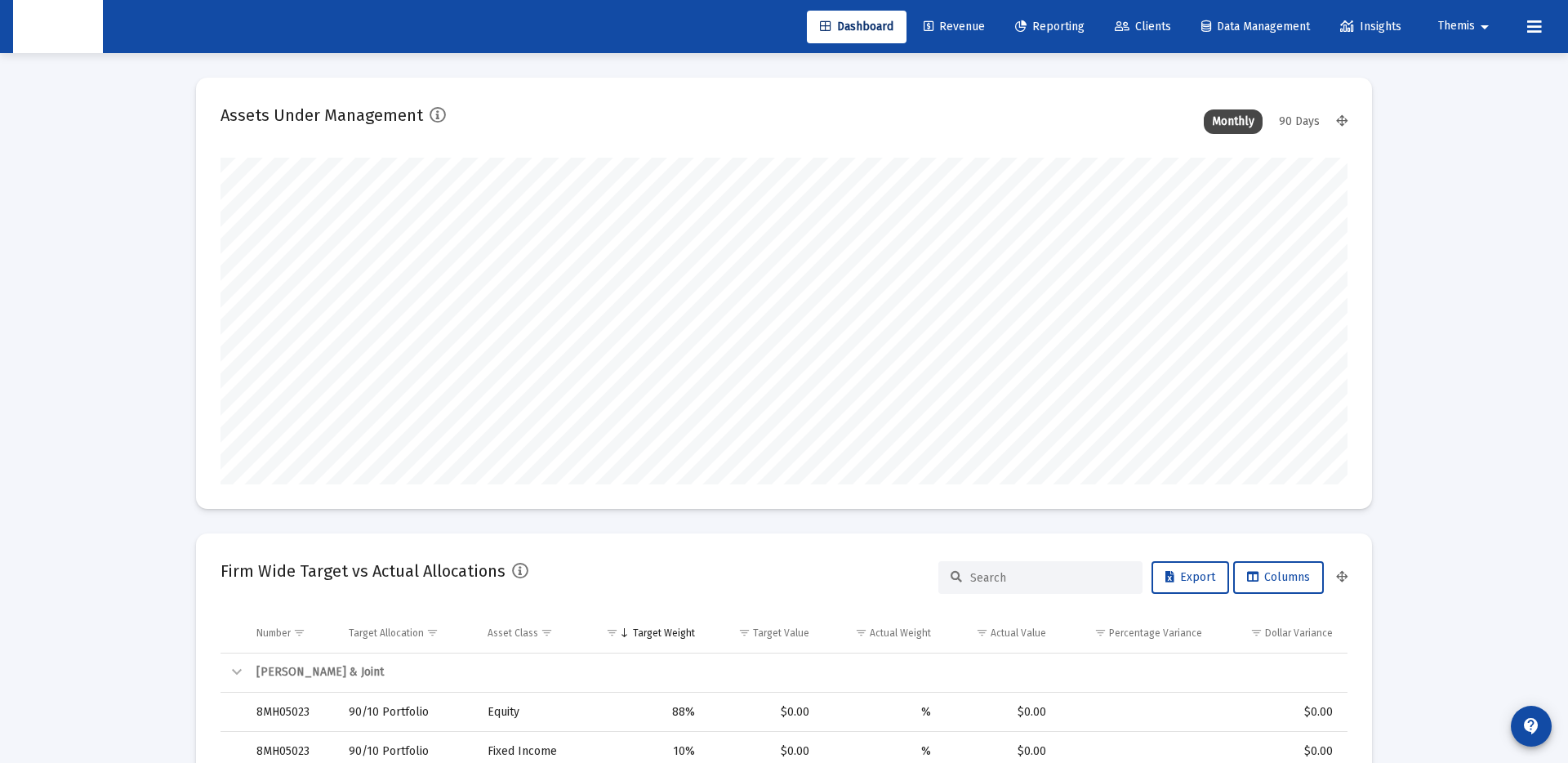
scroll to position [327, 606]
type input "[DATE]"
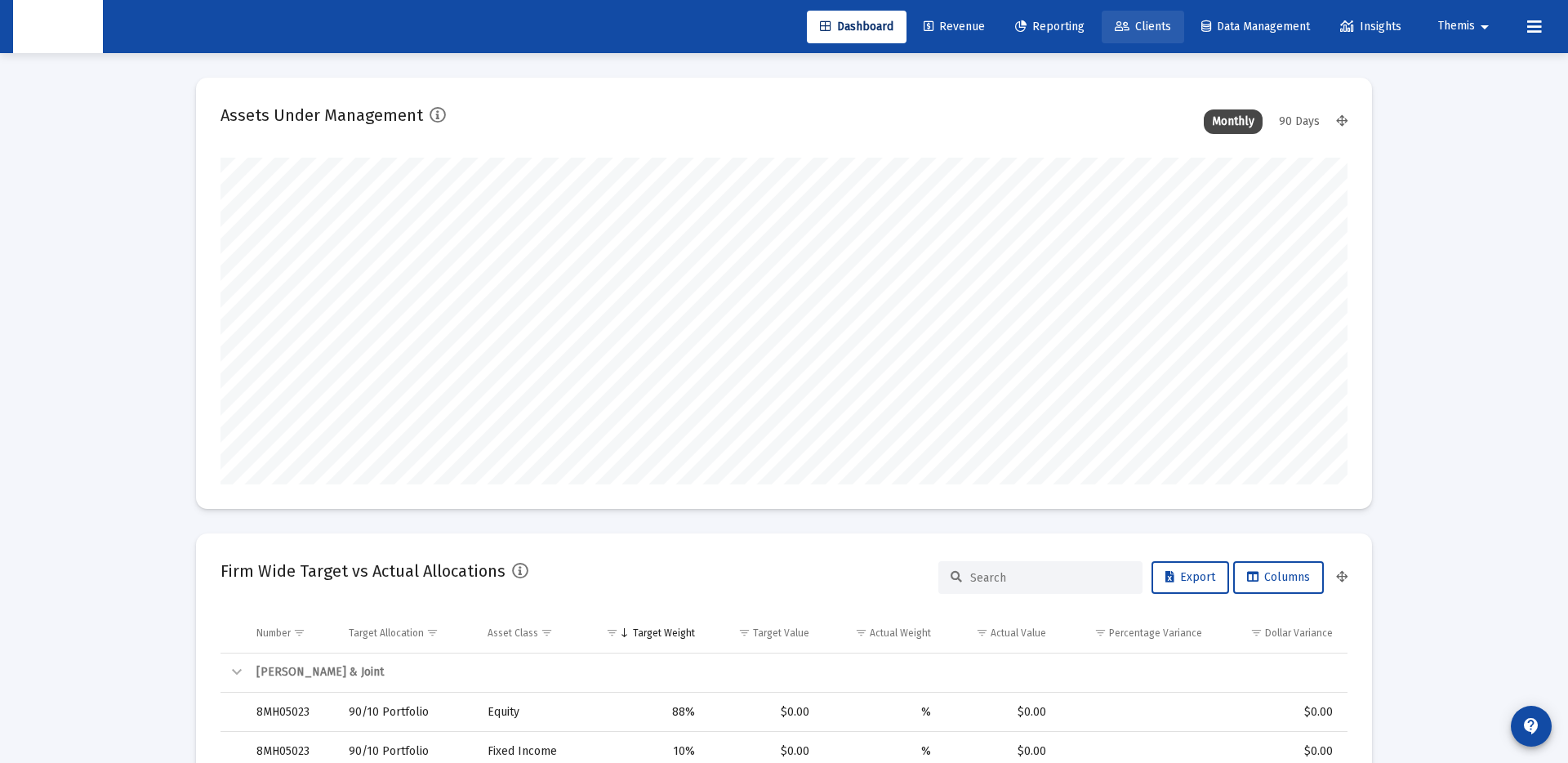
click at [1131, 20] on span "Clients" at bounding box center [1142, 27] width 56 height 14
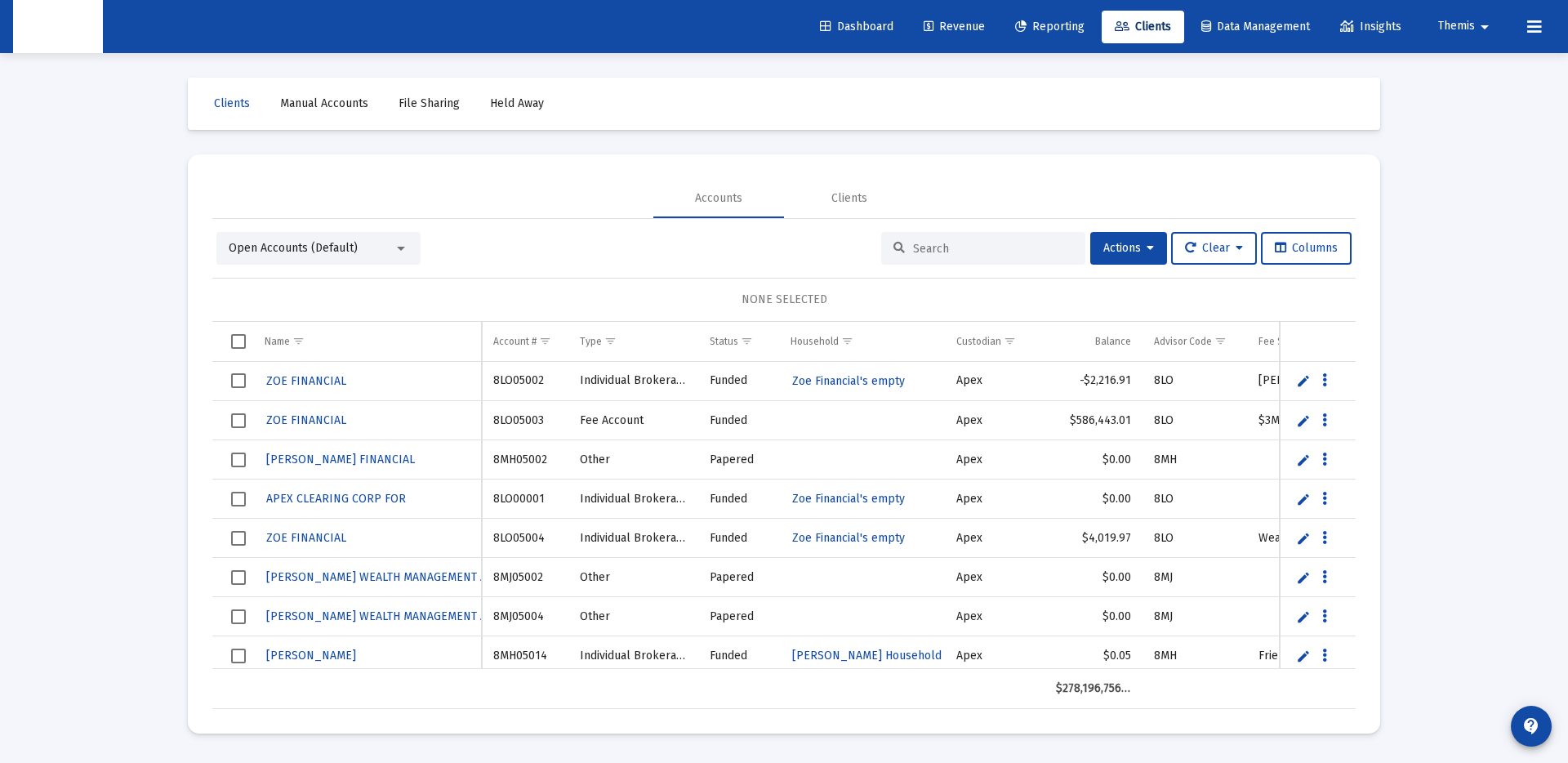
click at [954, 238] on div at bounding box center [982, 249] width 204 height 32
click at [954, 245] on input at bounding box center [993, 249] width 160 height 14
paste input "[PERSON_NAME] Household"
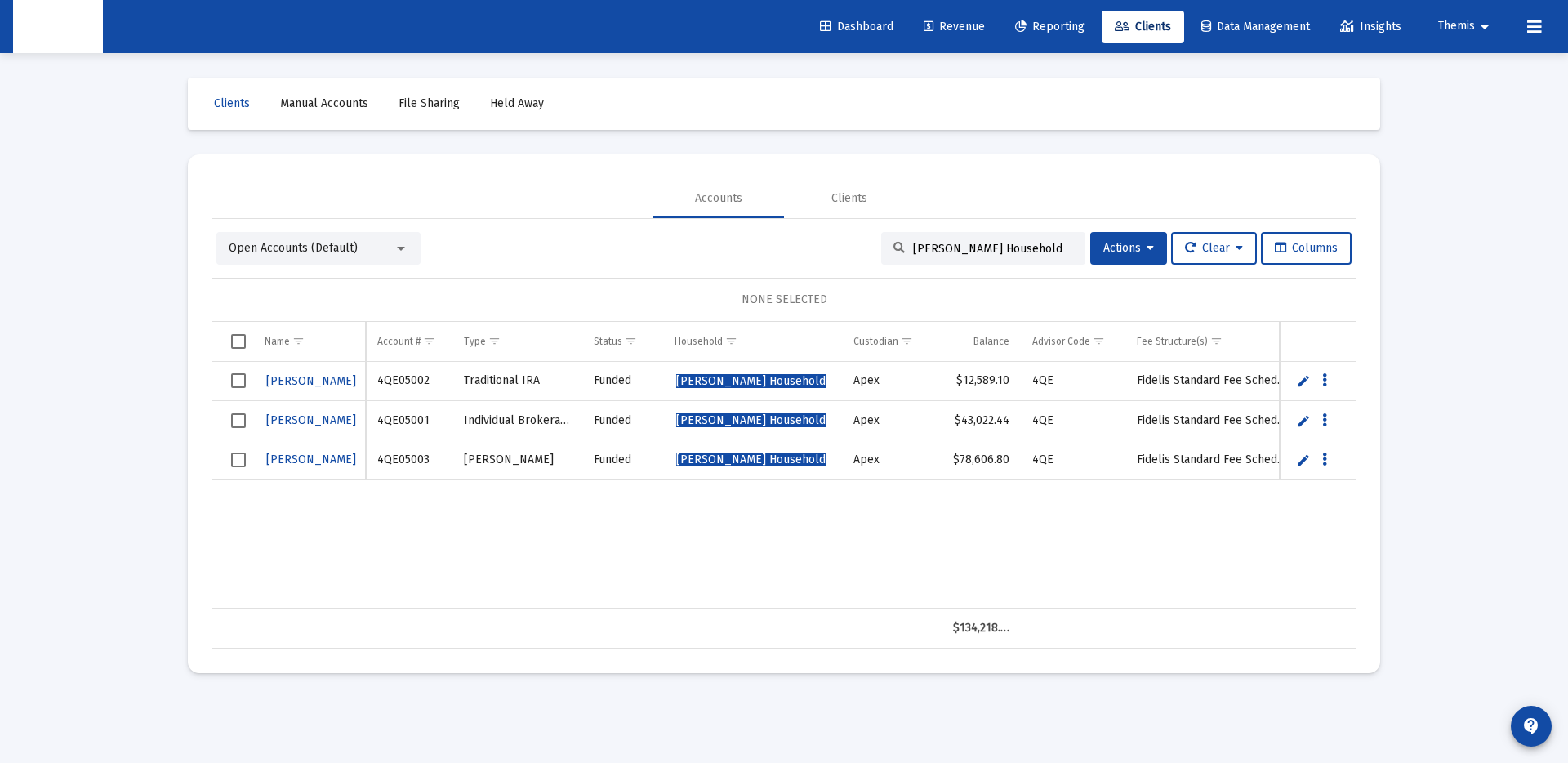
type input "[PERSON_NAME] Household"
click at [989, 246] on input "[PERSON_NAME] Household" at bounding box center [993, 249] width 160 height 14
paste input "640000931"
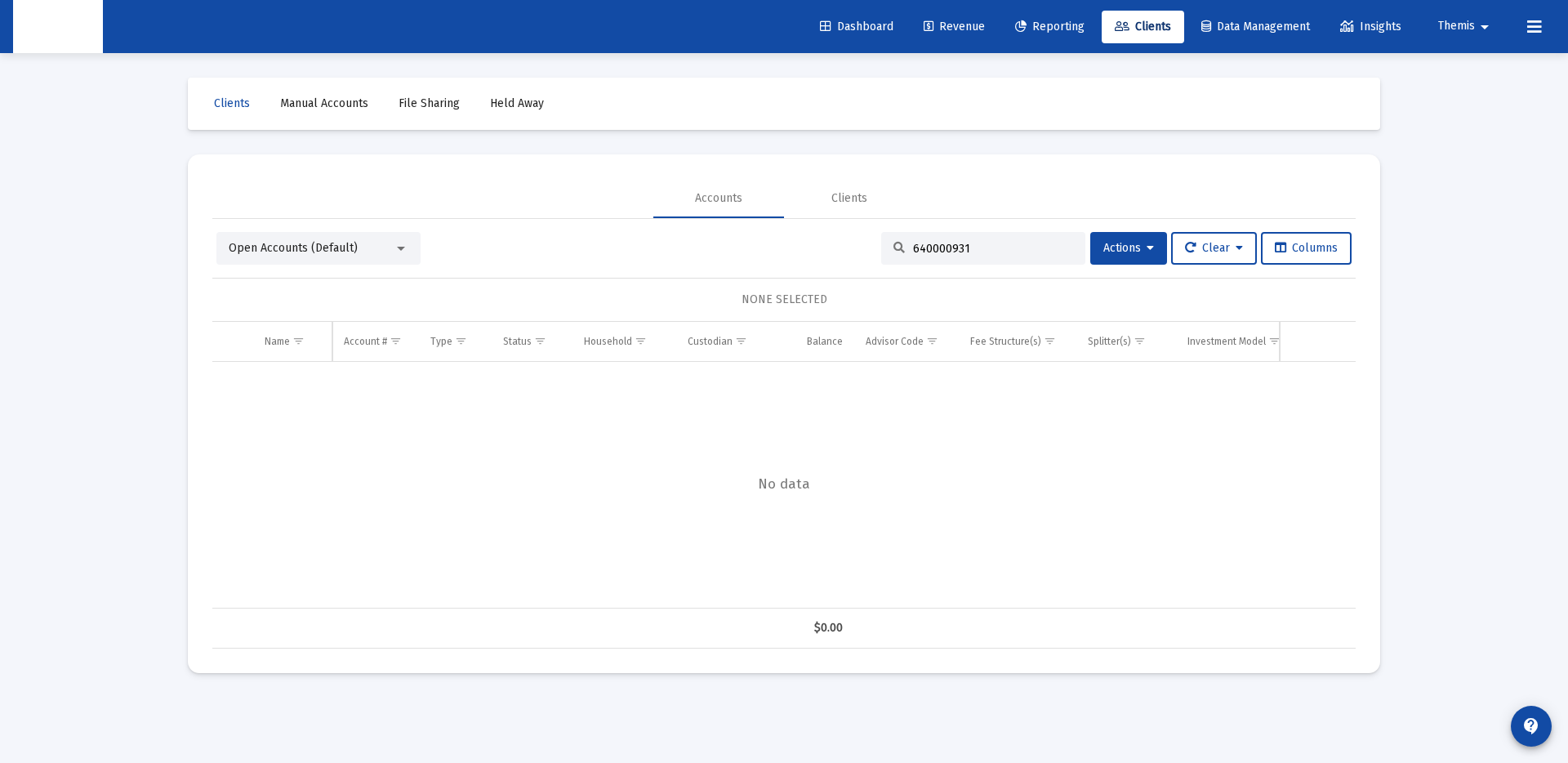
click at [320, 245] on span "Open Accounts (Default)" at bounding box center [293, 248] width 129 height 14
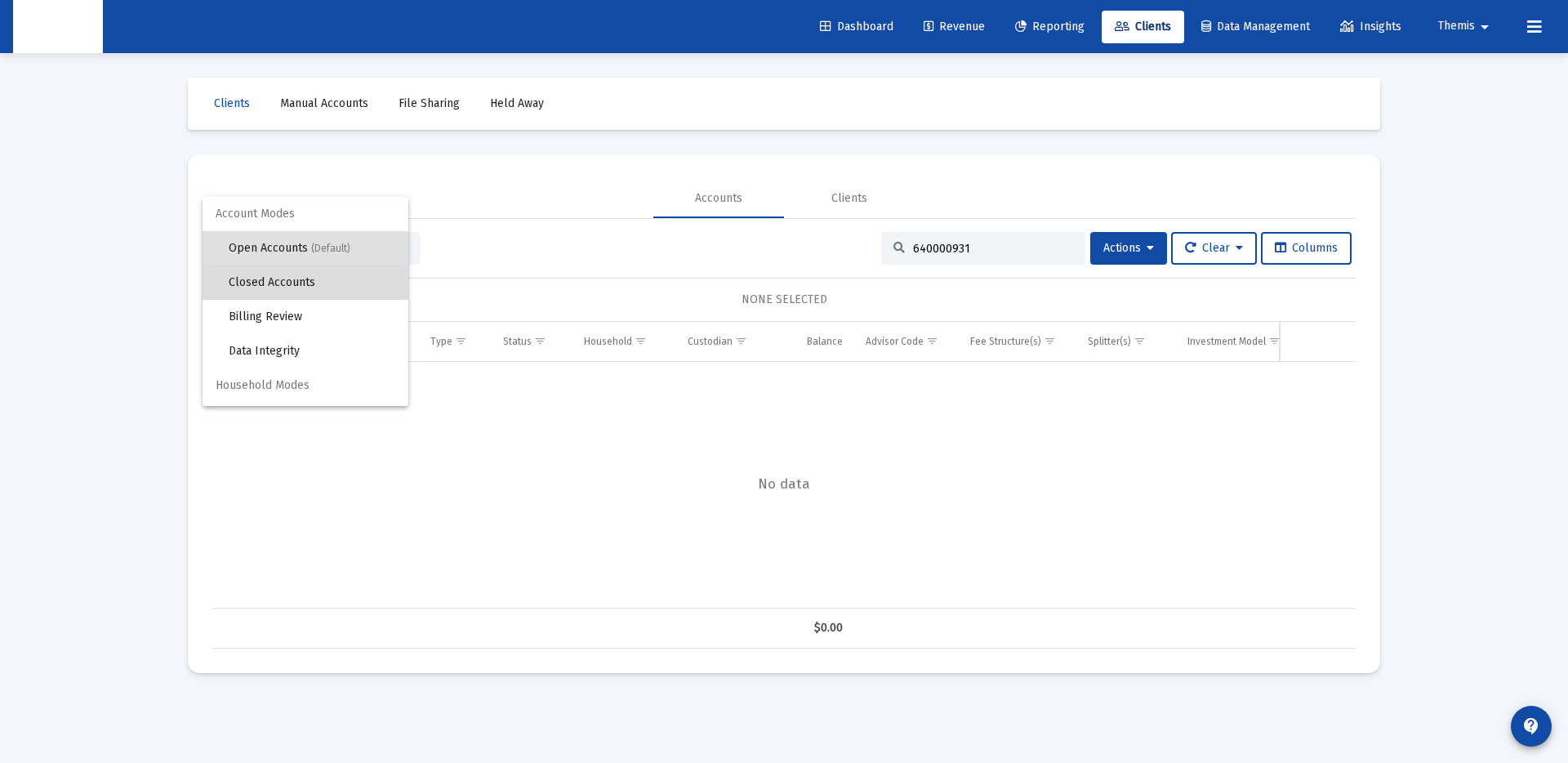
click at [323, 285] on span "Closed Accounts" at bounding box center [311, 283] width 167 height 34
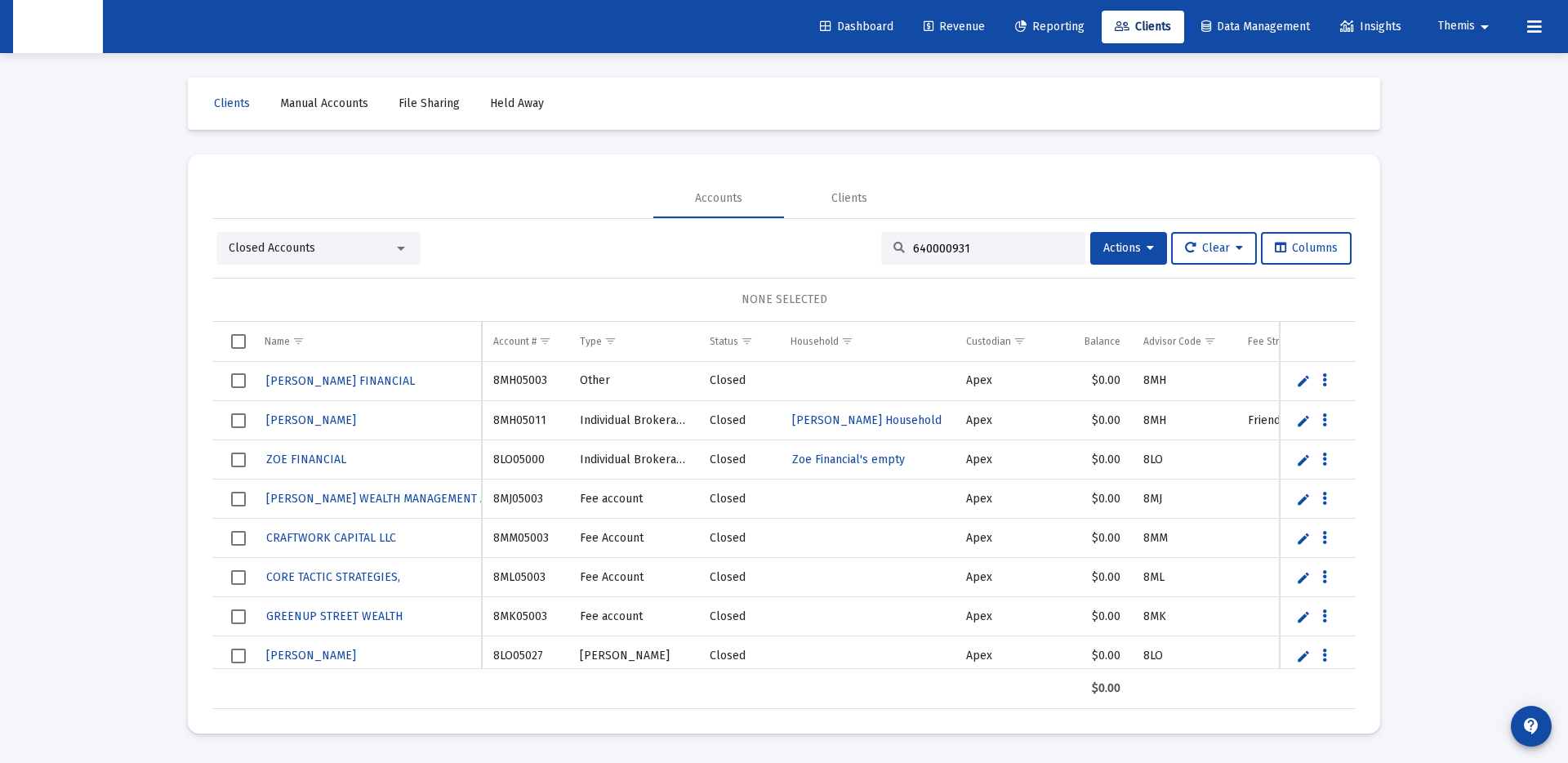
click at [997, 246] on input "640000931" at bounding box center [993, 249] width 160 height 14
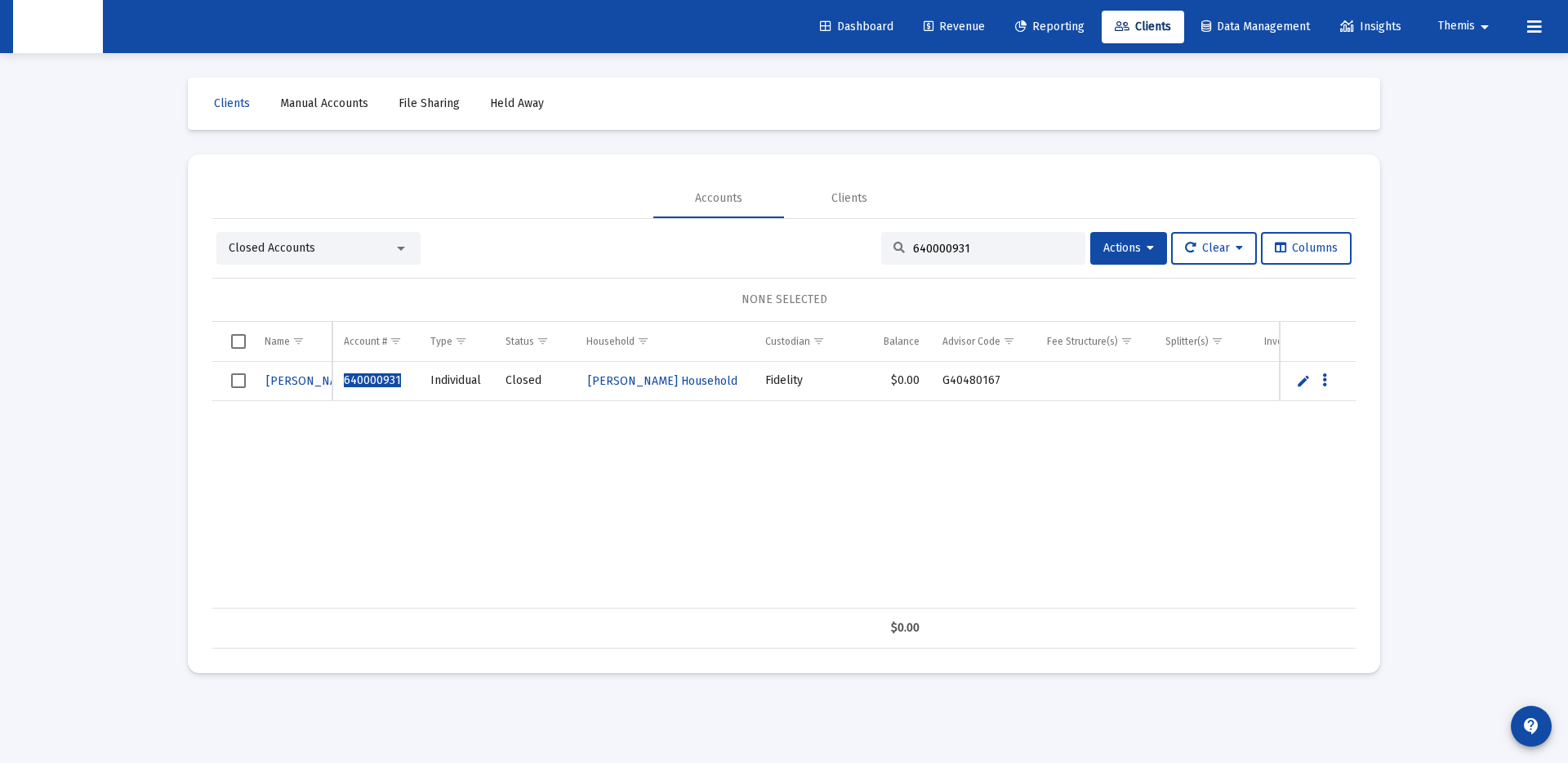
click at [934, 252] on input "640000931" at bounding box center [993, 249] width 160 height 14
paste input "3"
click at [937, 255] on div "640000933" at bounding box center [982, 249] width 204 height 32
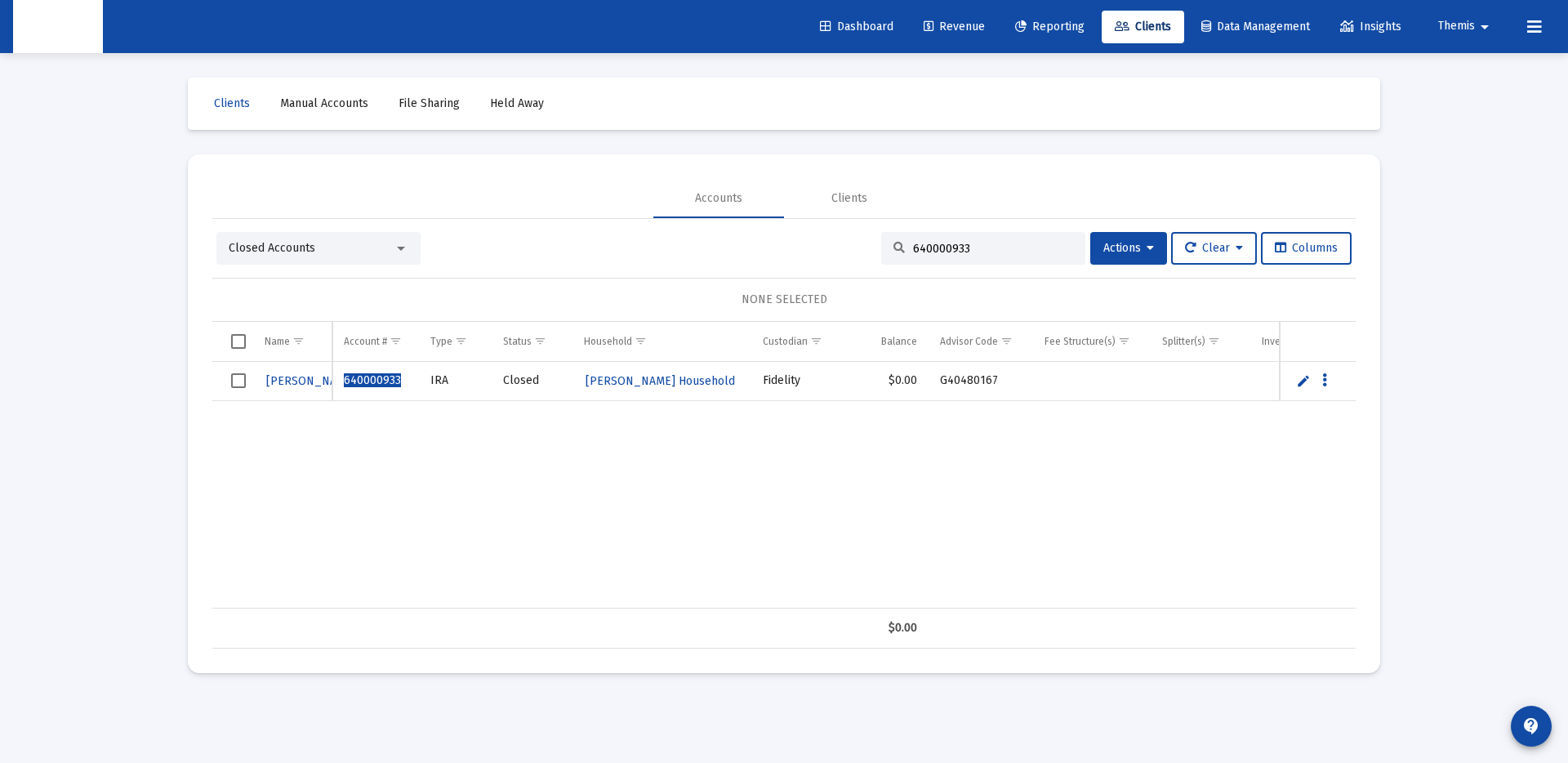
click at [930, 242] on input "640000933" at bounding box center [993, 249] width 160 height 14
paste input "2"
type input "640000932"
